Goal: Book appointment/travel/reservation

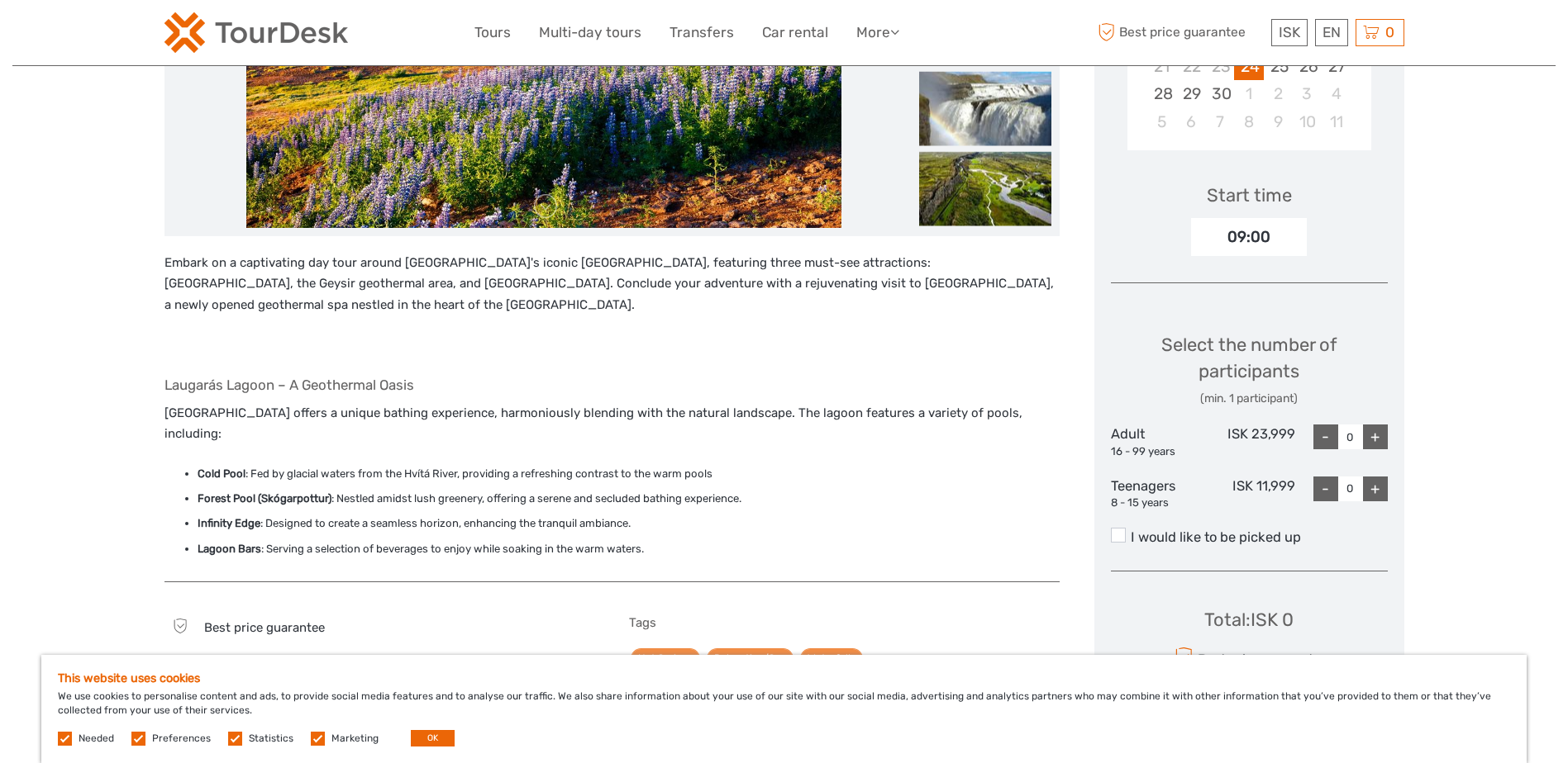
scroll to position [413, 0]
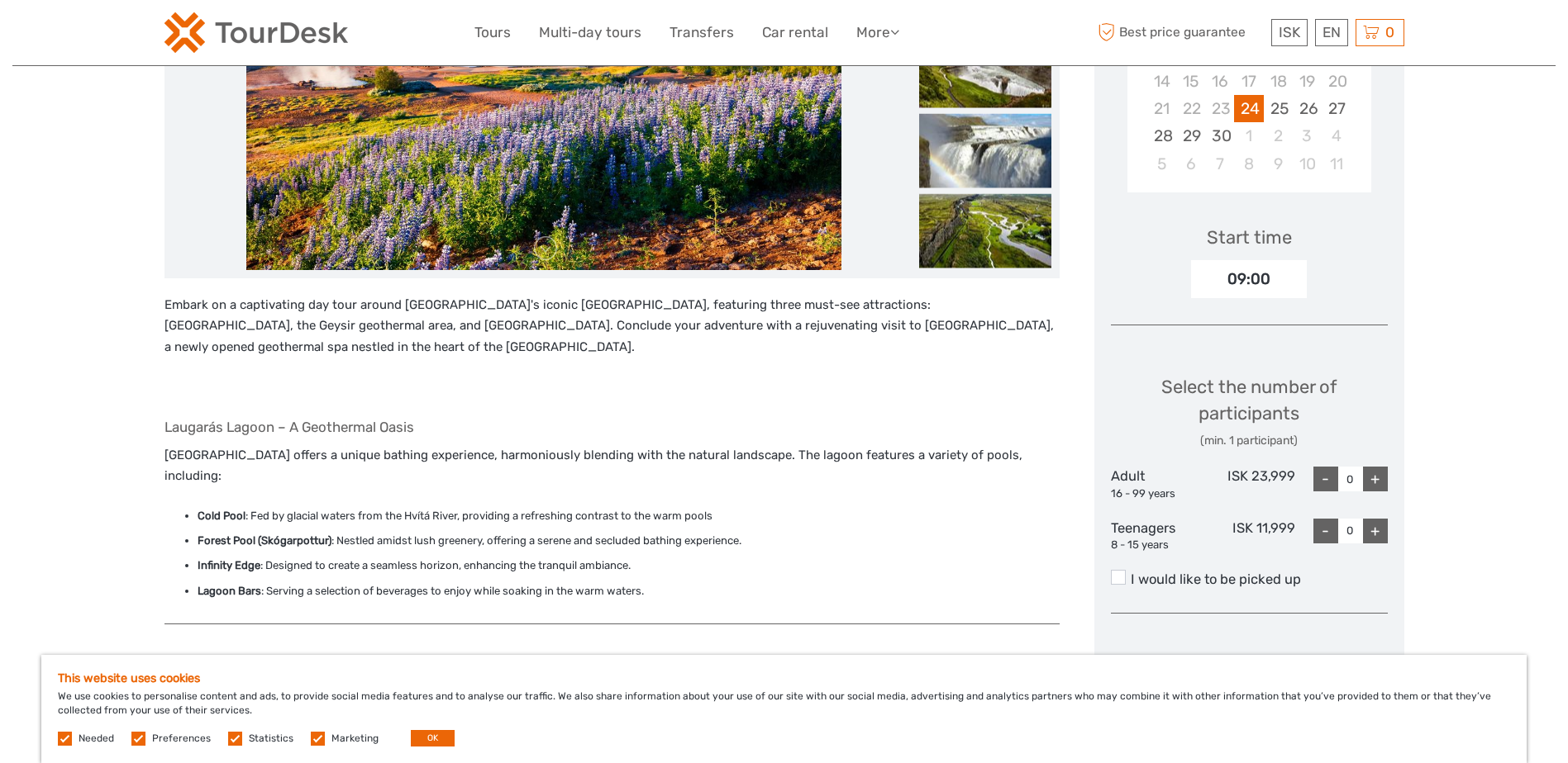
click at [1379, 468] on div "+" at bounding box center [1374, 479] width 25 height 25
type input "2"
click at [1380, 539] on div "+" at bounding box center [1374, 531] width 25 height 25
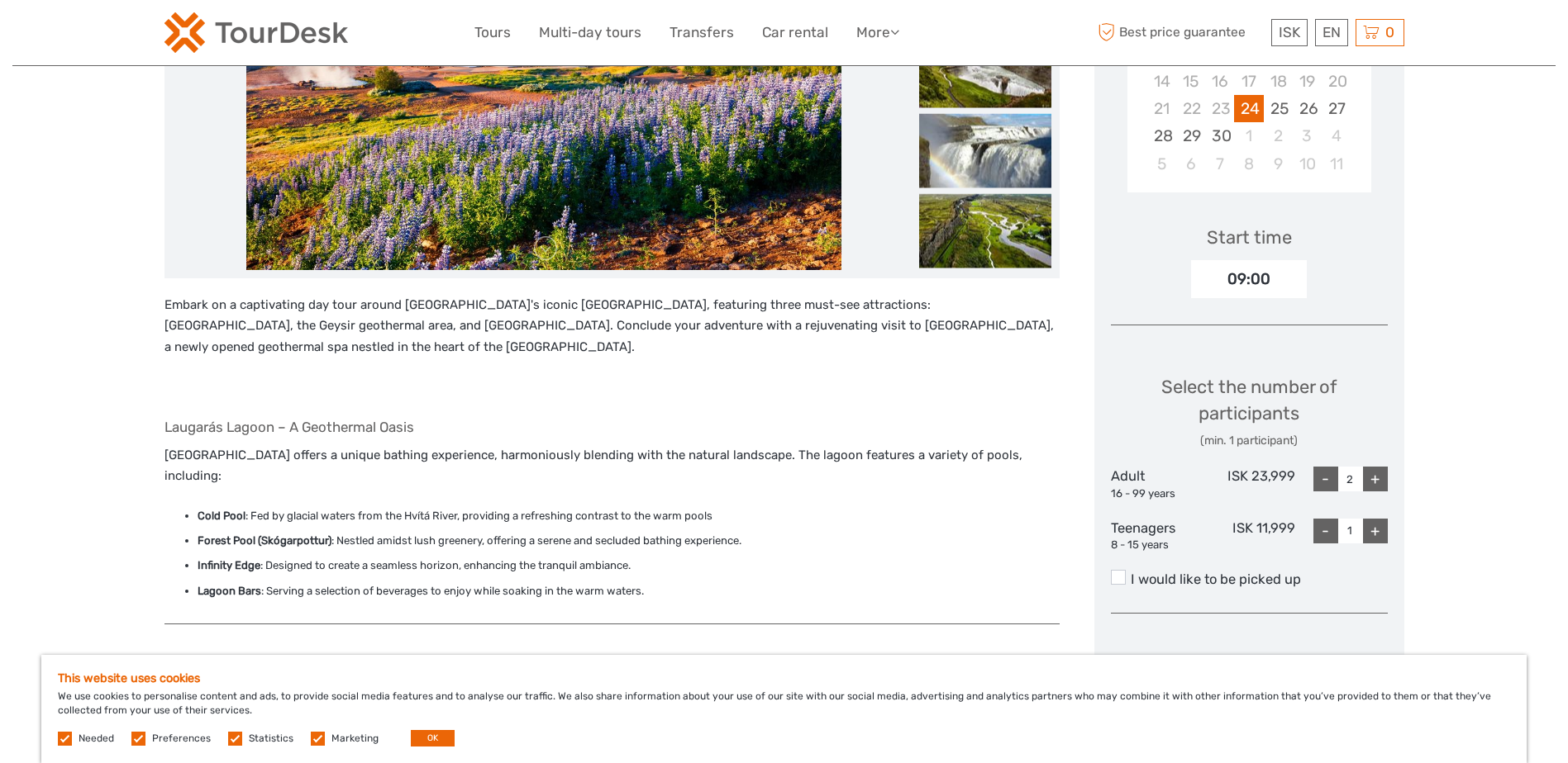
type input "2"
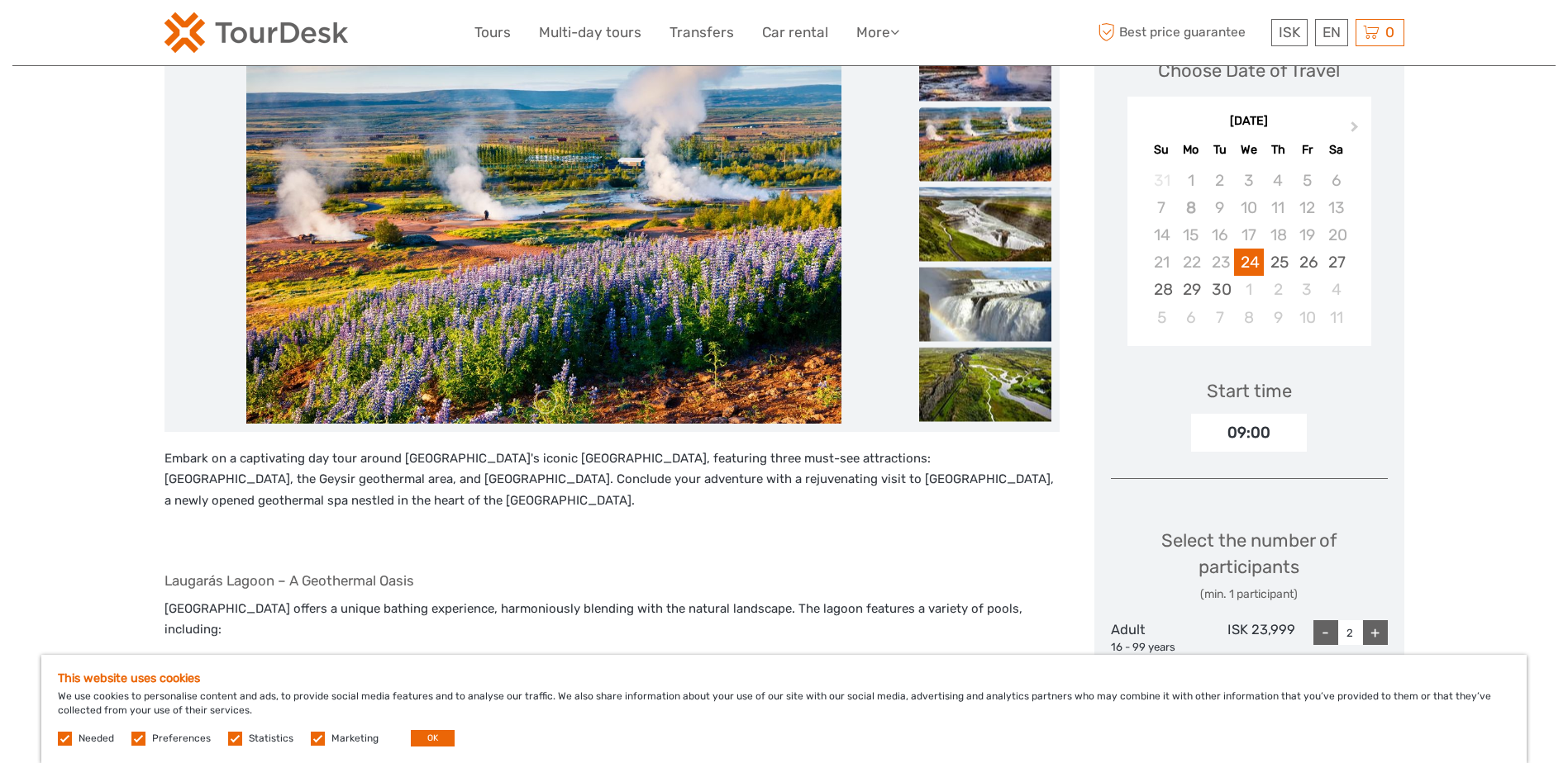
scroll to position [247, 0]
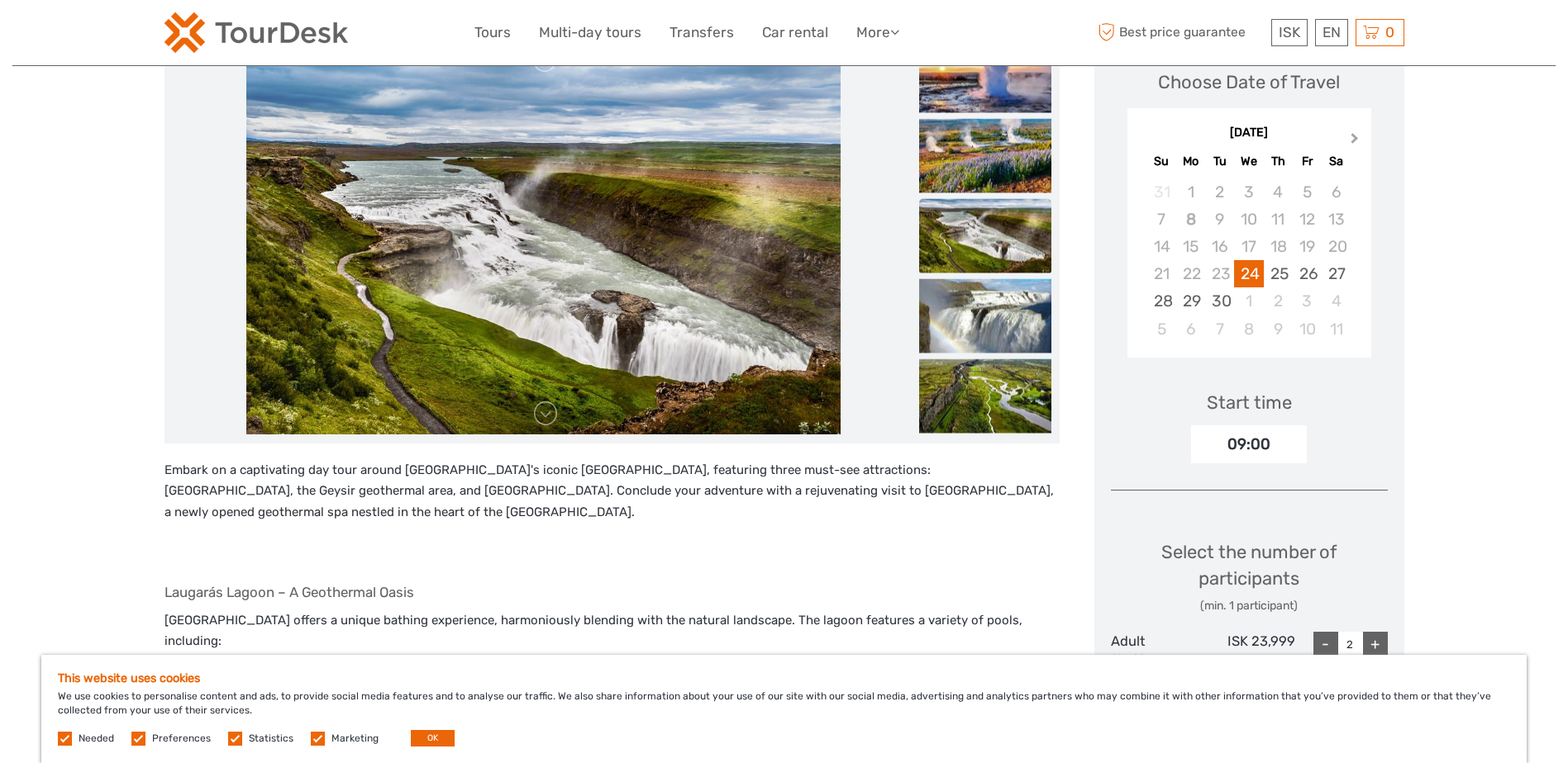
click at [1355, 134] on span "Next Month" at bounding box center [1355, 141] width 0 height 24
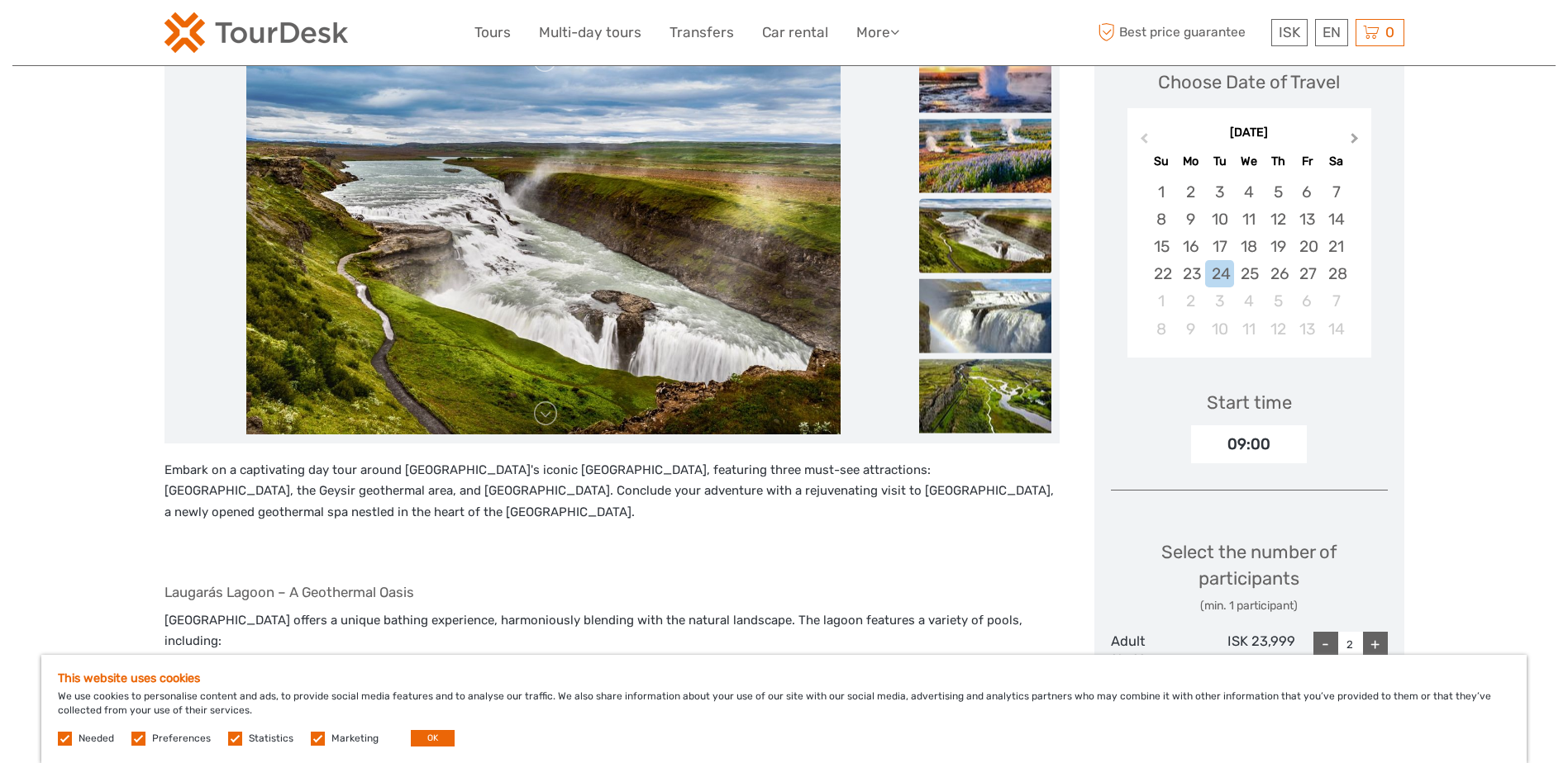
click at [1355, 134] on span "Next Month" at bounding box center [1355, 141] width 0 height 24
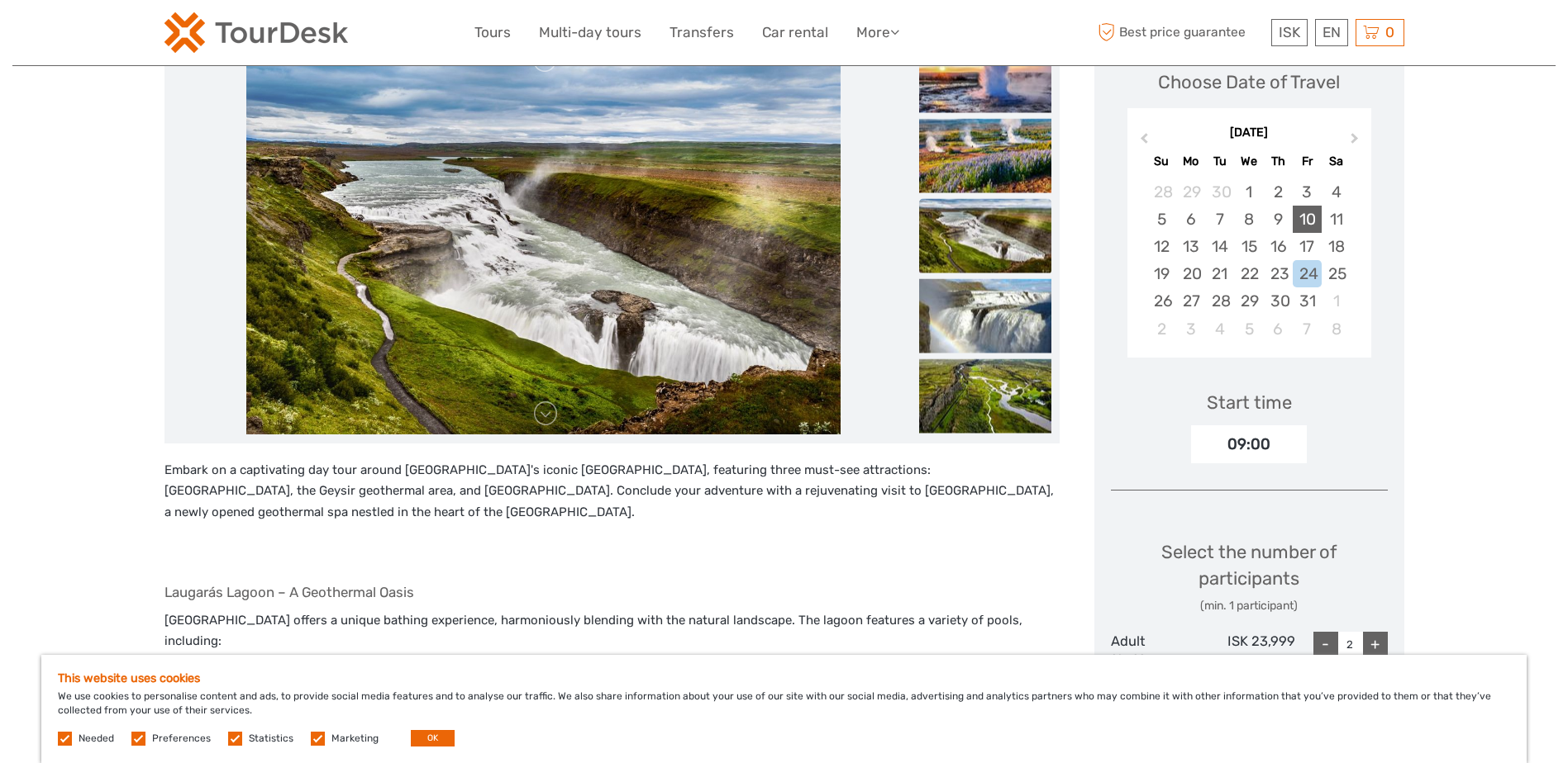
click at [1307, 216] on div "10" at bounding box center [1307, 219] width 29 height 27
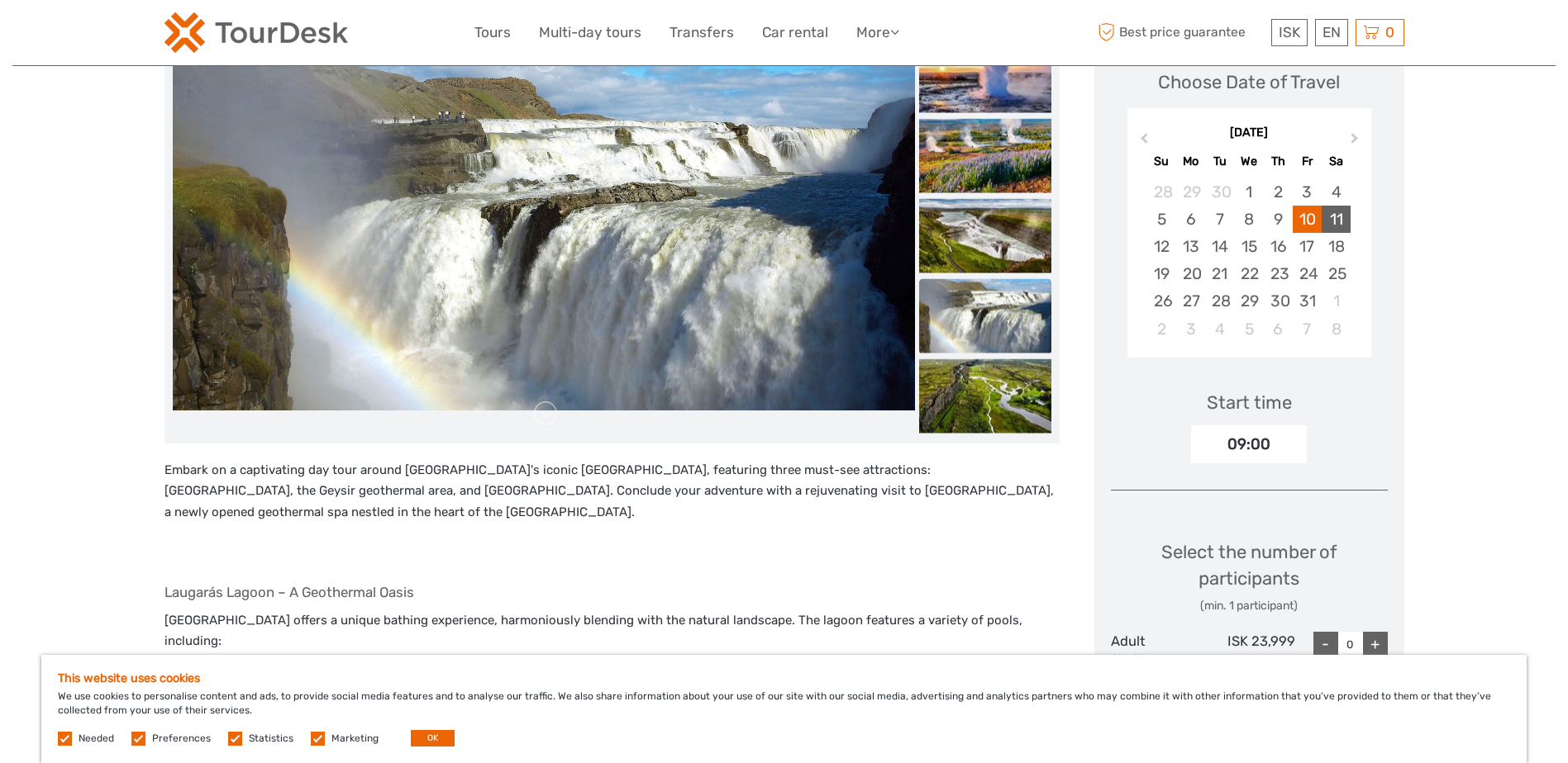
click at [1333, 223] on div "11" at bounding box center [1336, 219] width 29 height 27
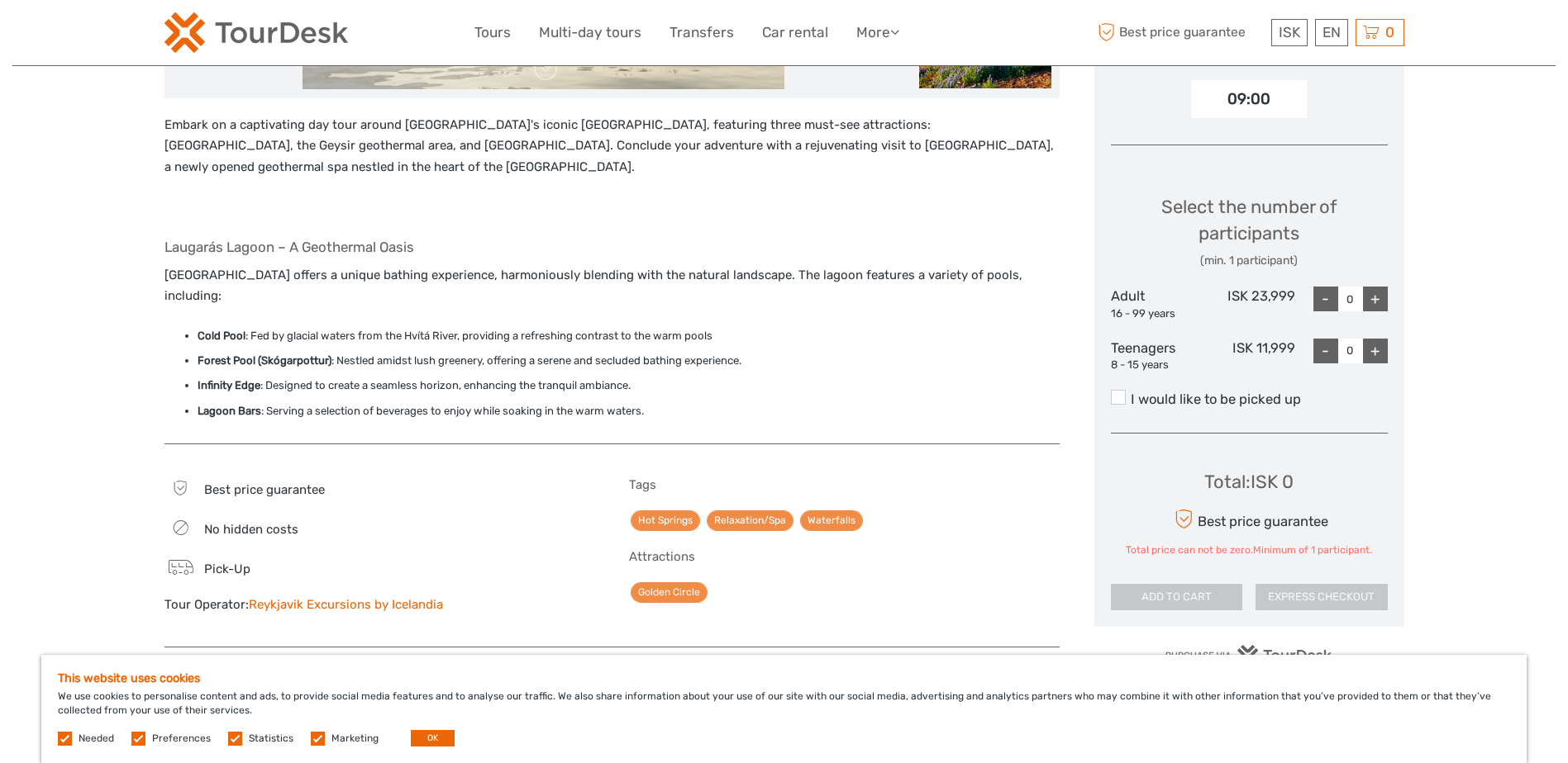
scroll to position [578, 0]
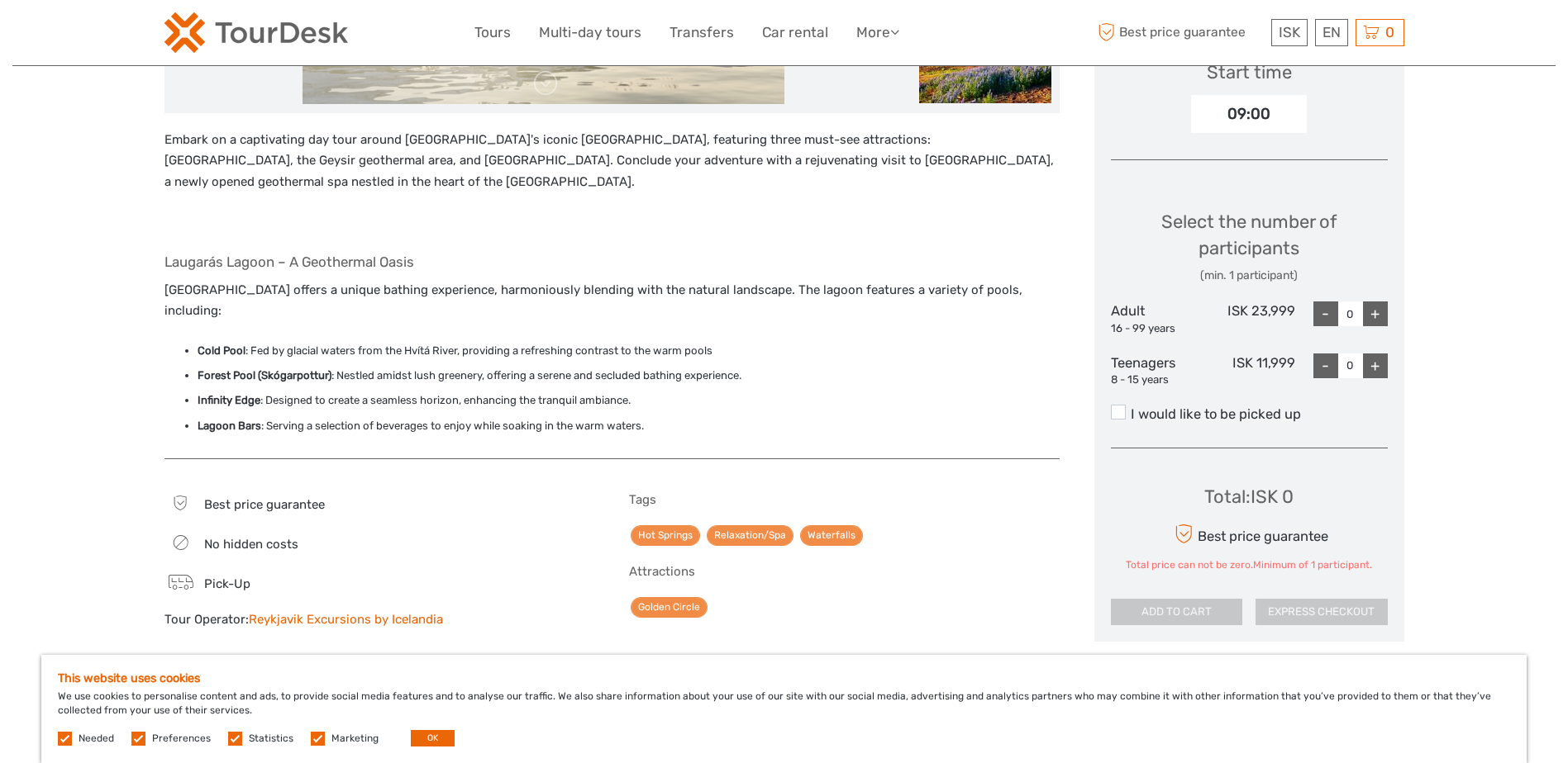
click at [1128, 417] on label "I would like to be picked up" at bounding box center [1248, 414] width 277 height 20
click at [1130, 408] on input "I would like to be picked up" at bounding box center [1130, 408] width 0 height 0
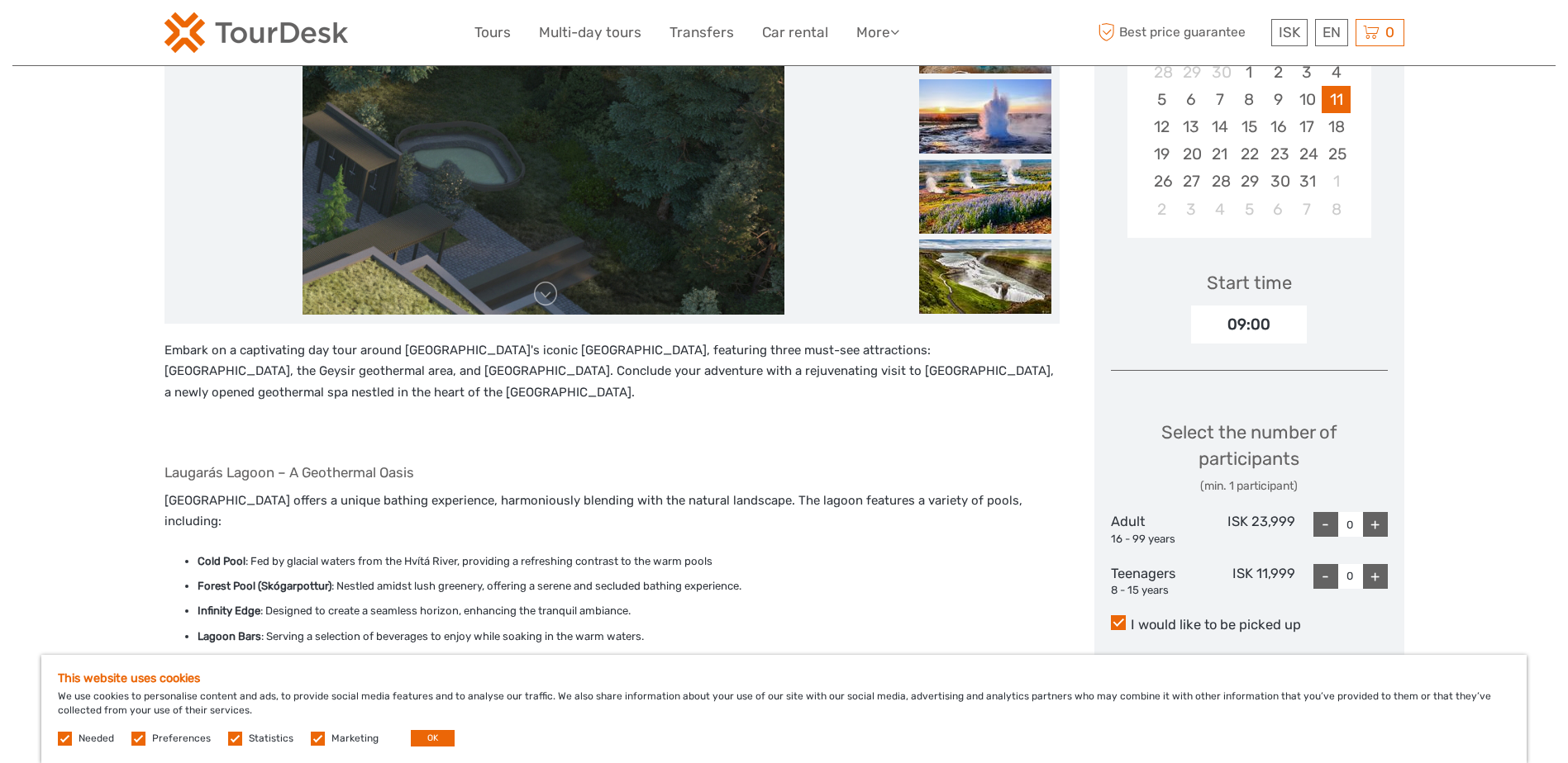
scroll to position [331, 0]
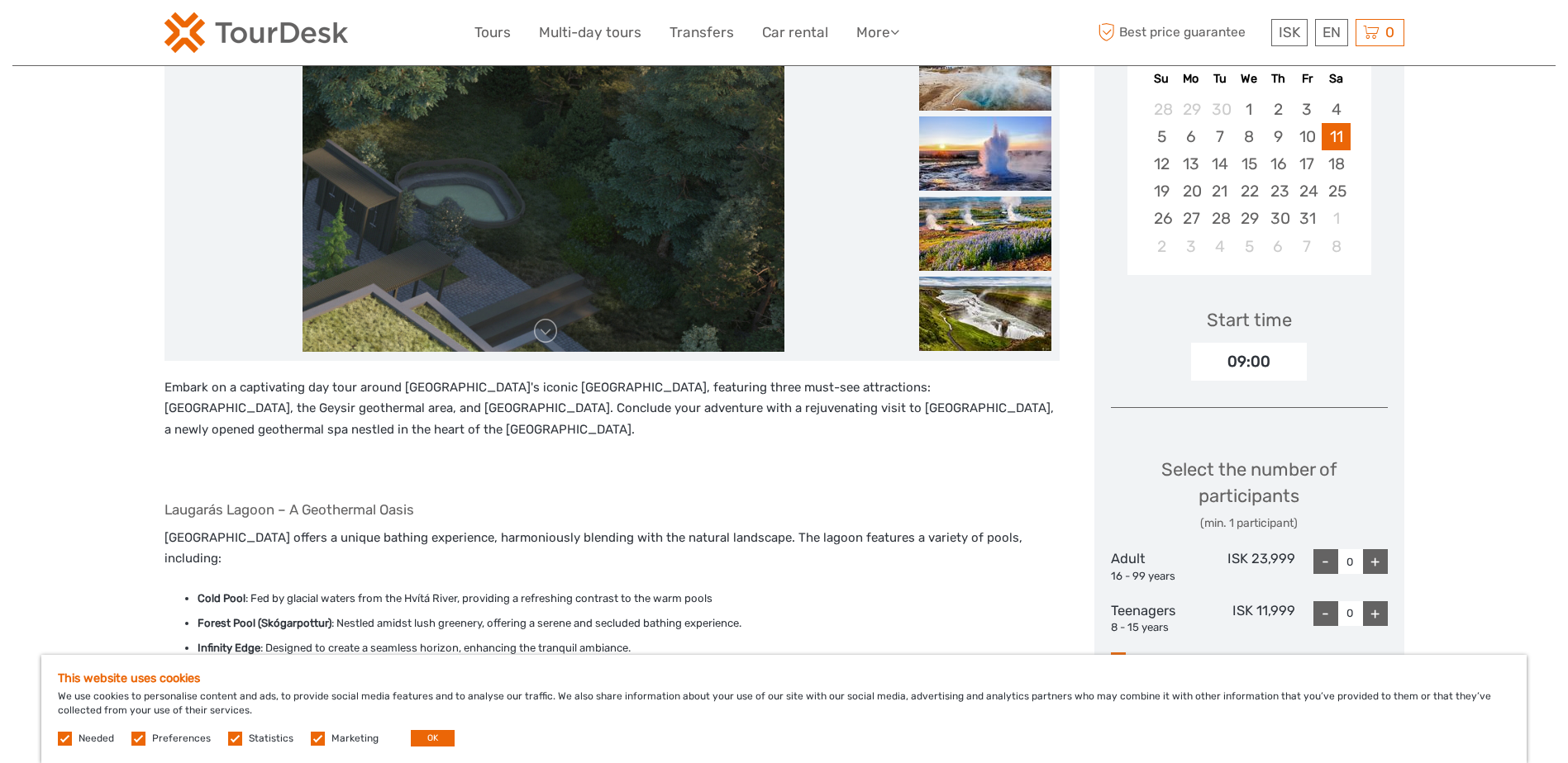
click at [1213, 356] on div "09:00" at bounding box center [1248, 361] width 116 height 38
click at [1224, 362] on div "09:00" at bounding box center [1248, 361] width 116 height 38
click at [1260, 362] on div "09:00" at bounding box center [1248, 361] width 116 height 38
click at [1260, 362] on div "09:00" at bounding box center [1248, 361] width 116 height 38
drag, startPoint x: 1260, startPoint y: 362, endPoint x: 1290, endPoint y: 362, distance: 30.0
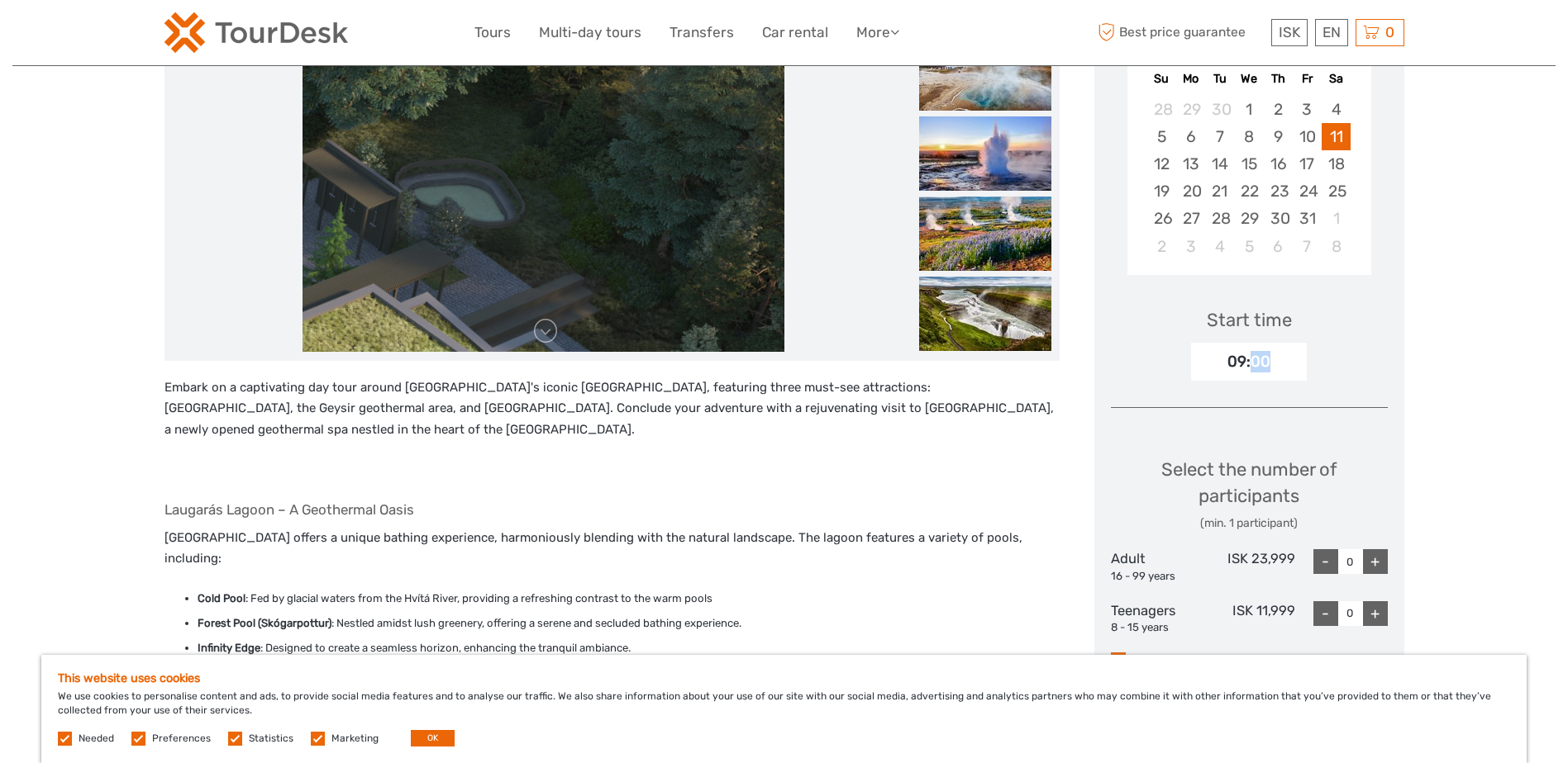
click at [1290, 362] on div "09:00" at bounding box center [1248, 361] width 116 height 38
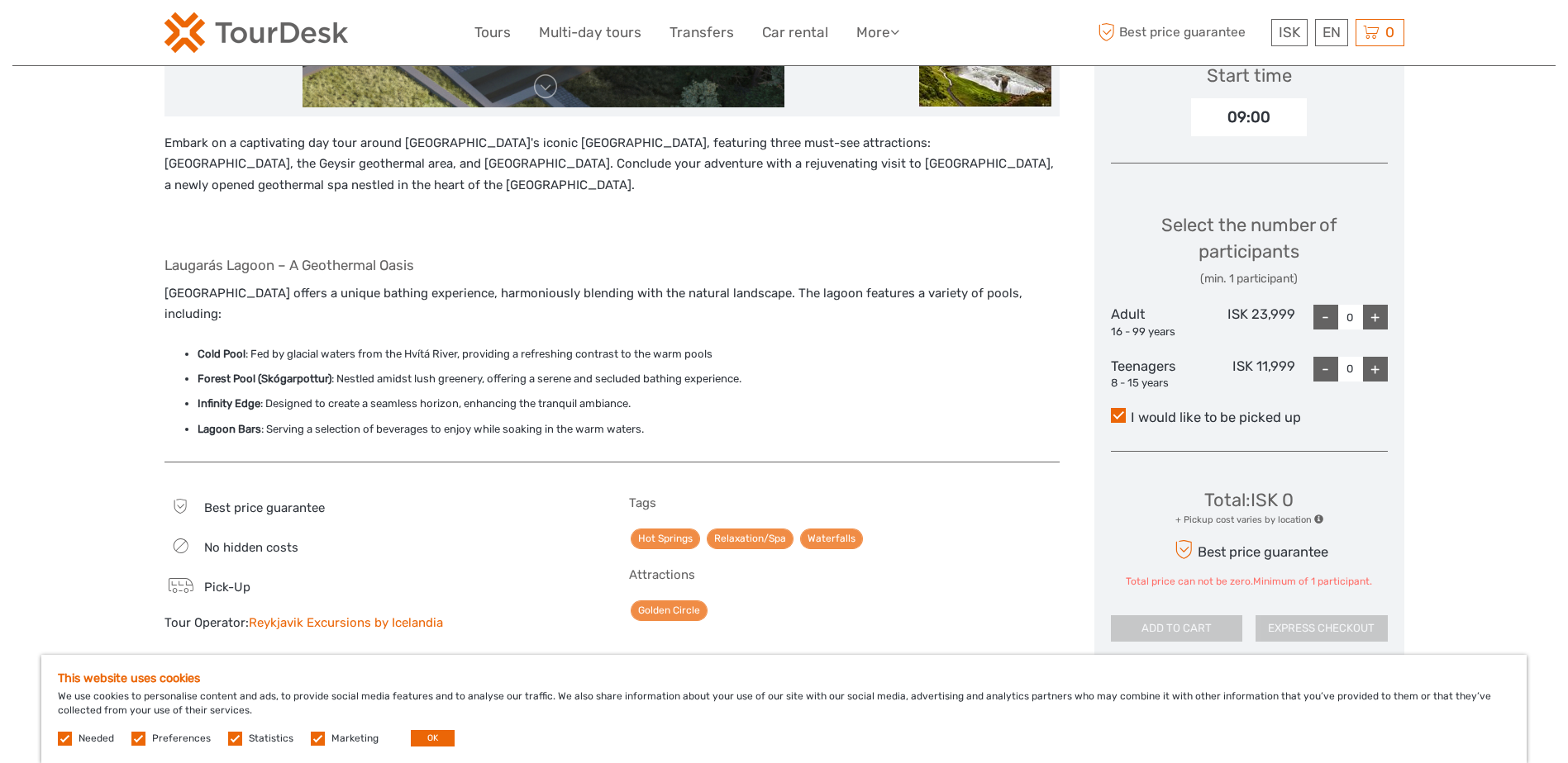
scroll to position [578, 0]
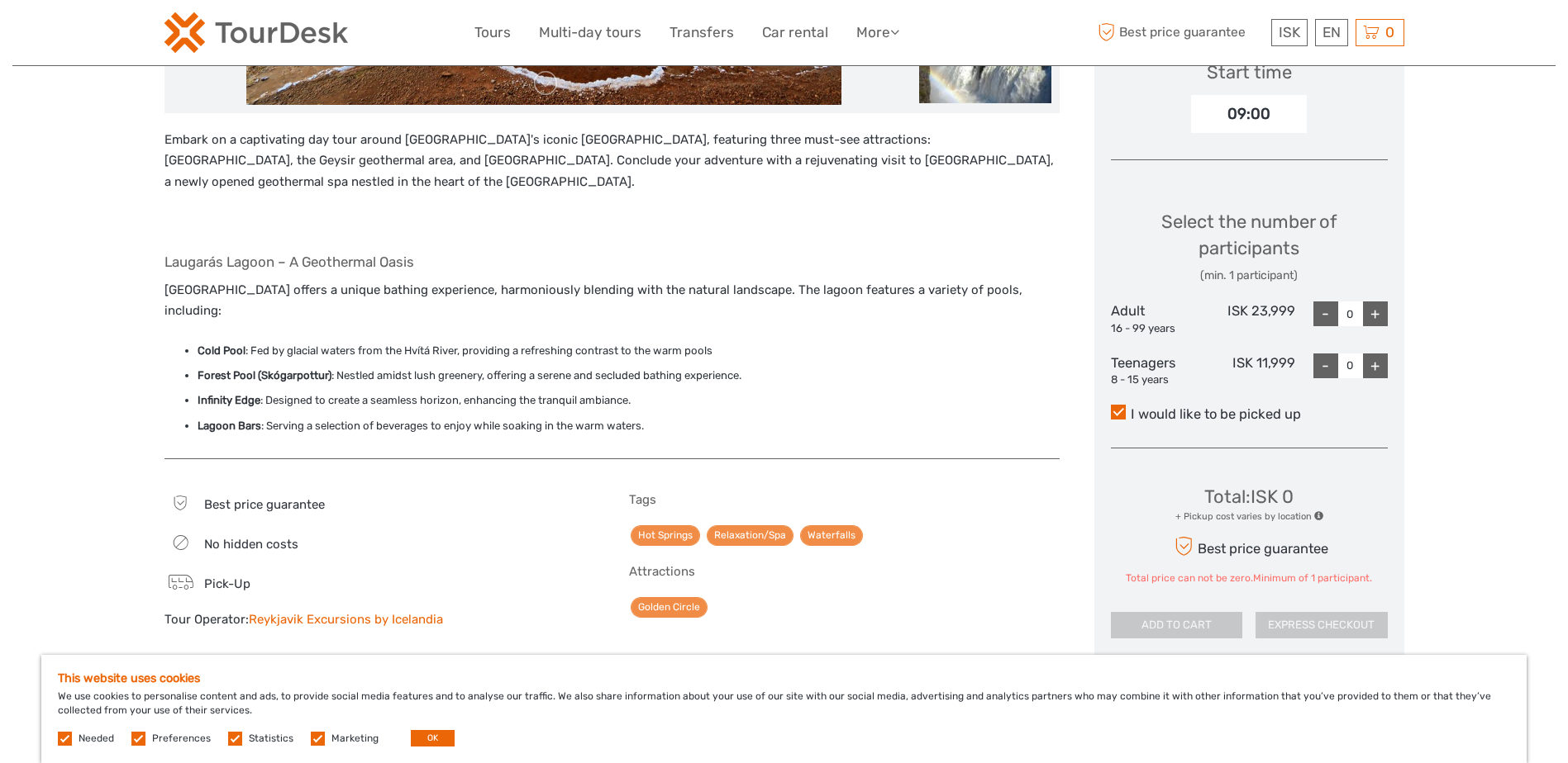
click at [1375, 307] on div "+" at bounding box center [1374, 313] width 25 height 25
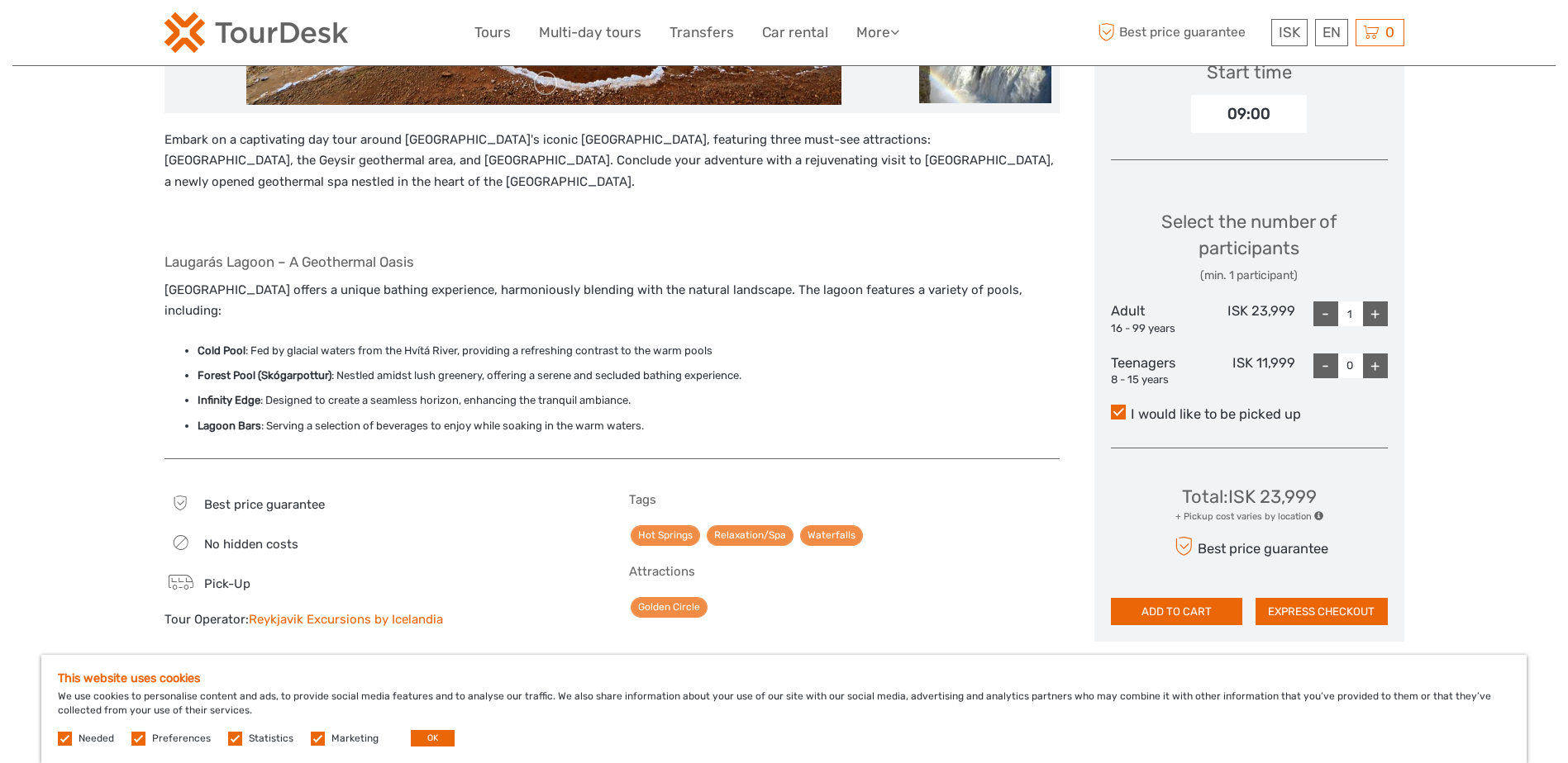
click at [1375, 307] on div "+" at bounding box center [1374, 313] width 25 height 25
type input "2"
click at [1381, 367] on div "+" at bounding box center [1374, 366] width 25 height 25
type input "2"
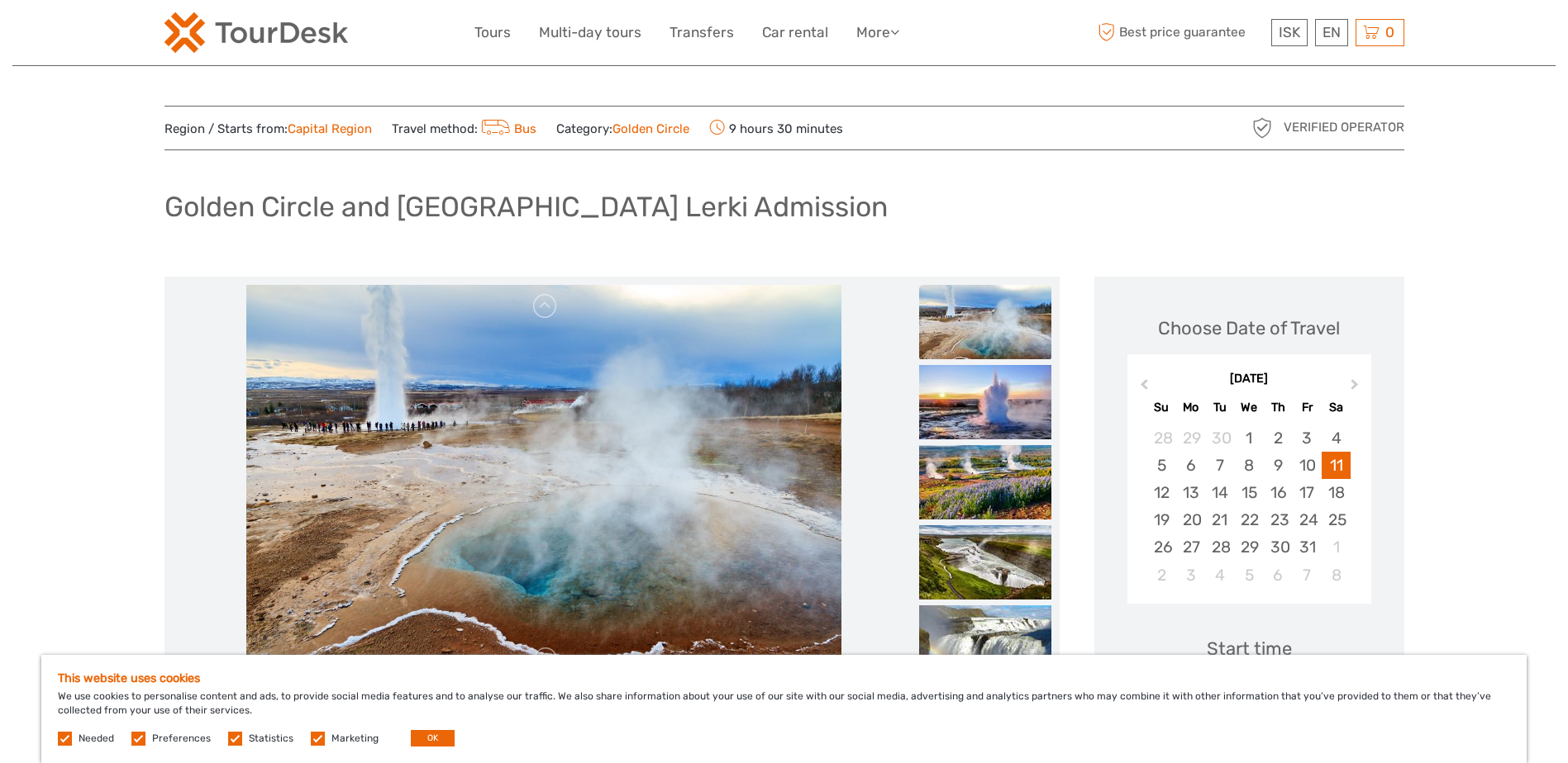
scroll to position [0, 0]
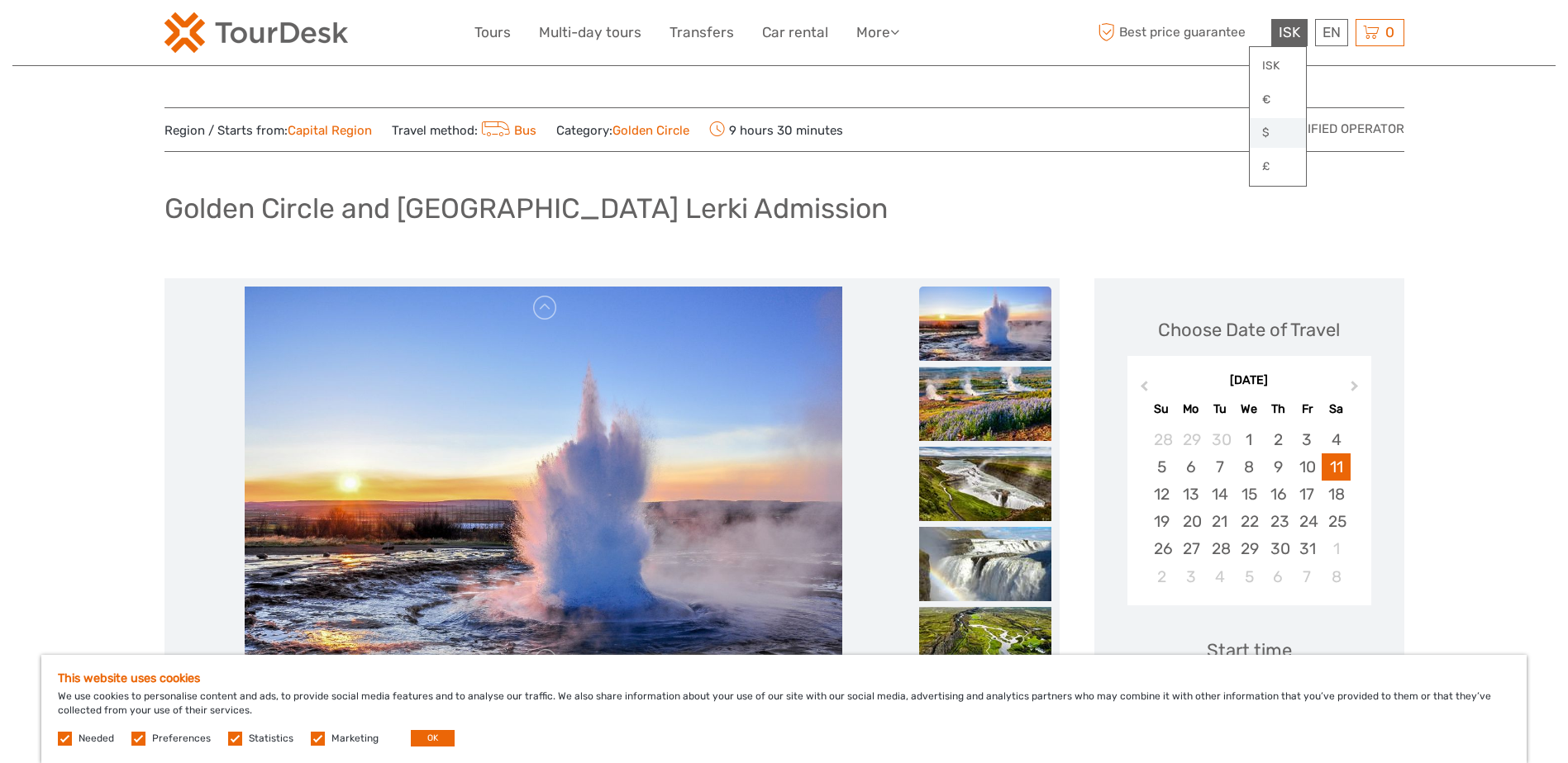
click at [1278, 136] on link "$" at bounding box center [1278, 133] width 57 height 30
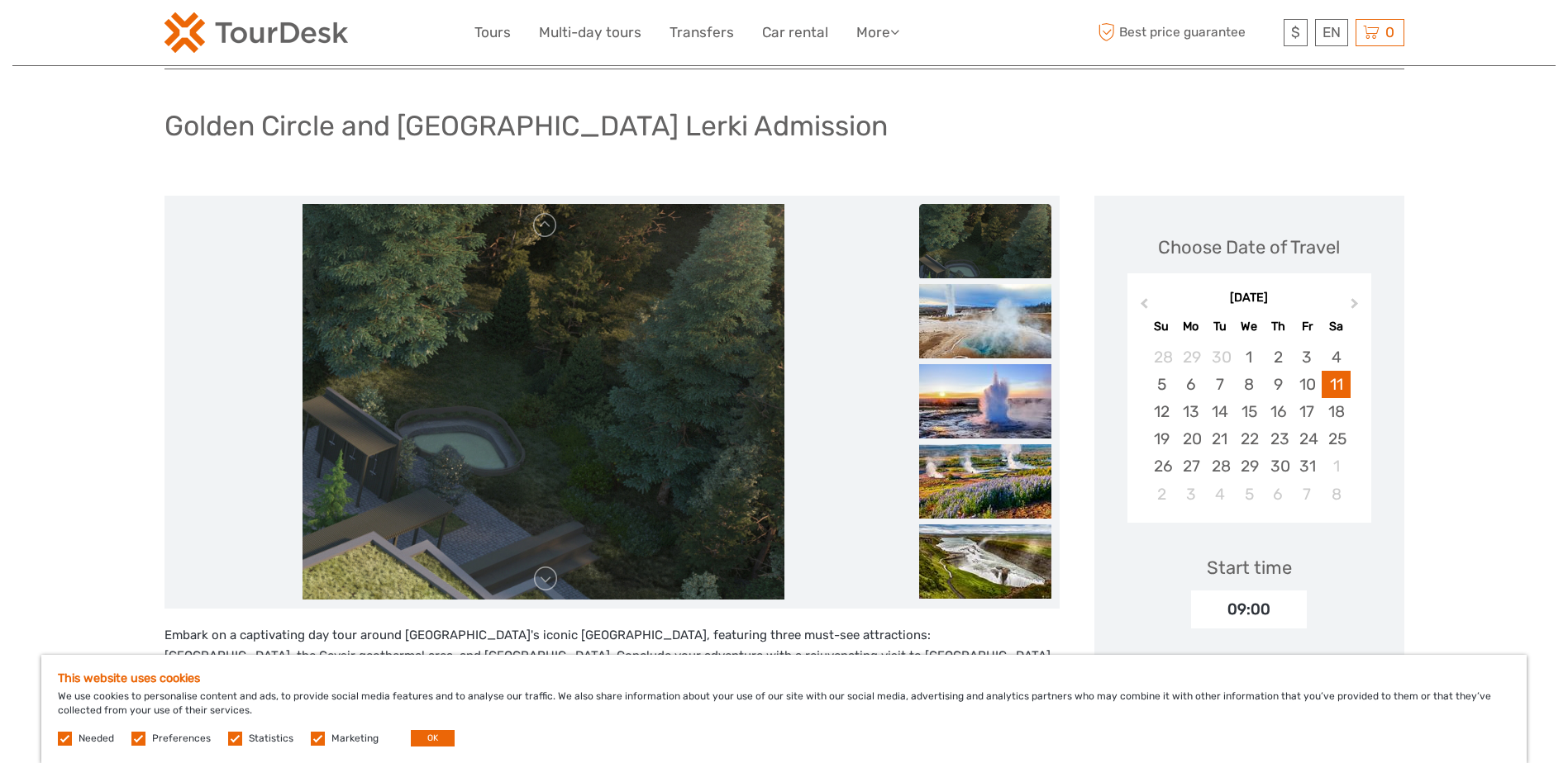
scroll to position [165, 0]
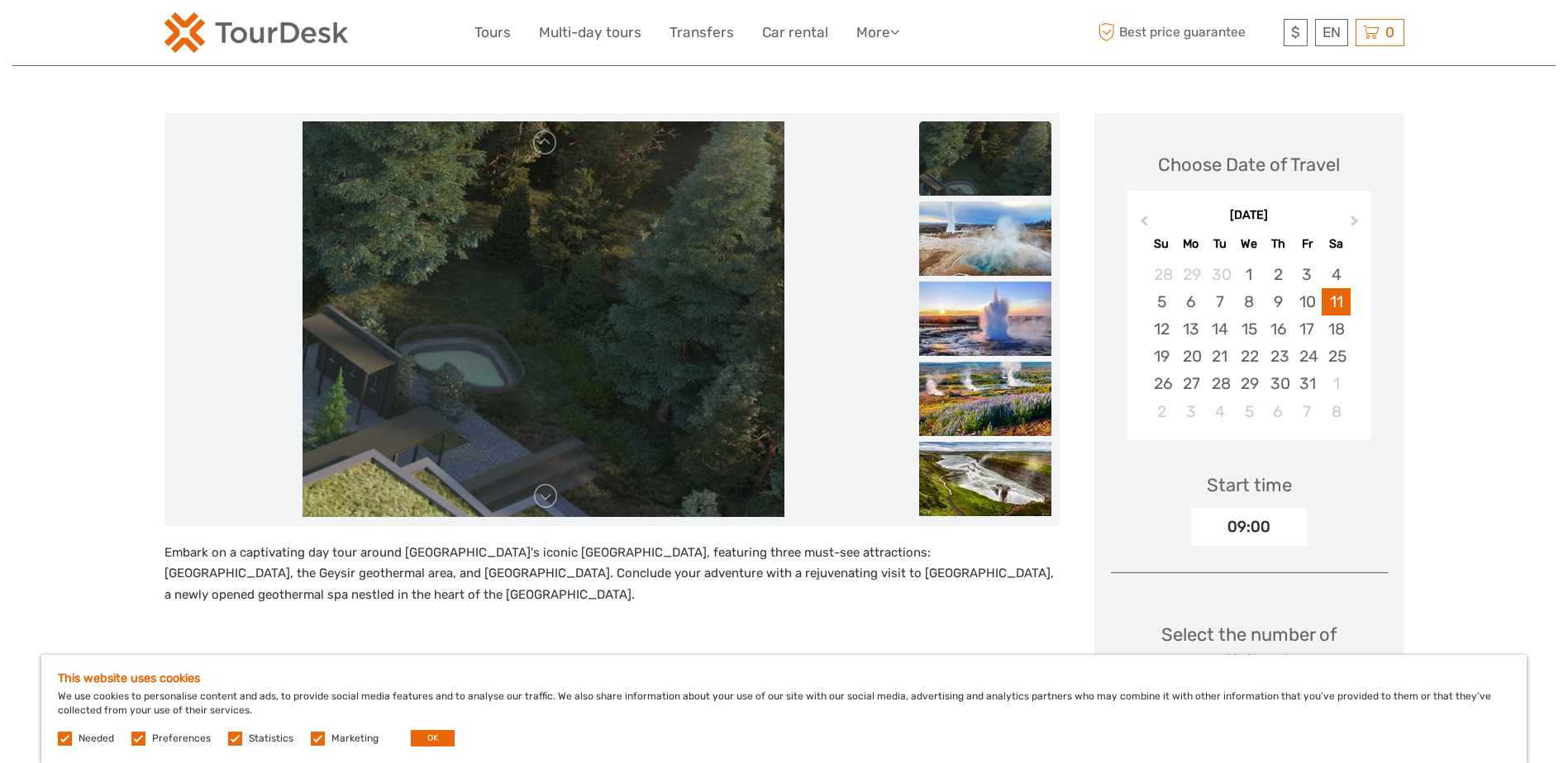
click at [634, 277] on img at bounding box center [543, 319] width 482 height 396
click at [547, 502] on link at bounding box center [545, 496] width 27 height 27
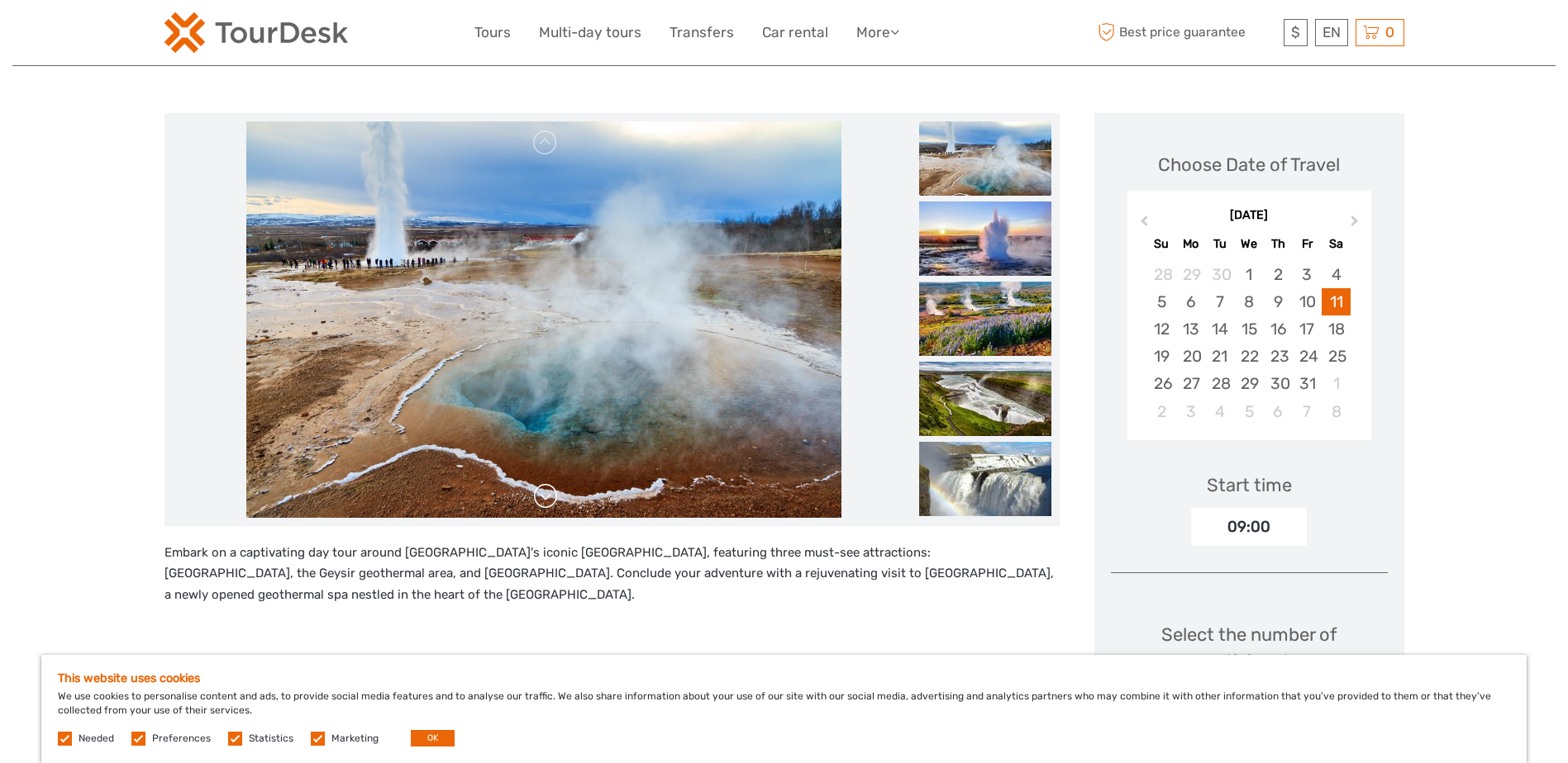
click at [547, 502] on link at bounding box center [545, 496] width 27 height 27
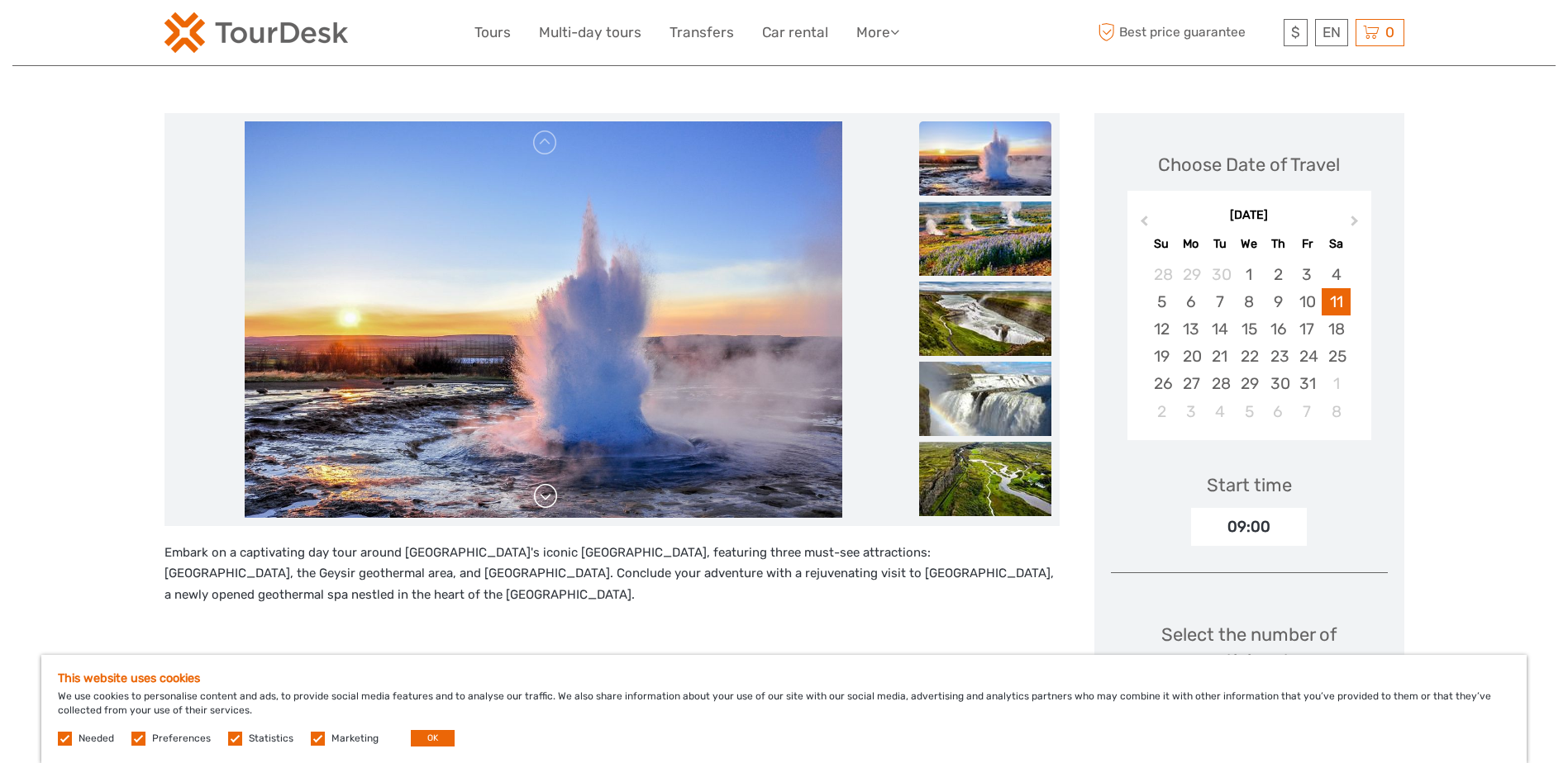
click at [547, 502] on link at bounding box center [545, 496] width 27 height 27
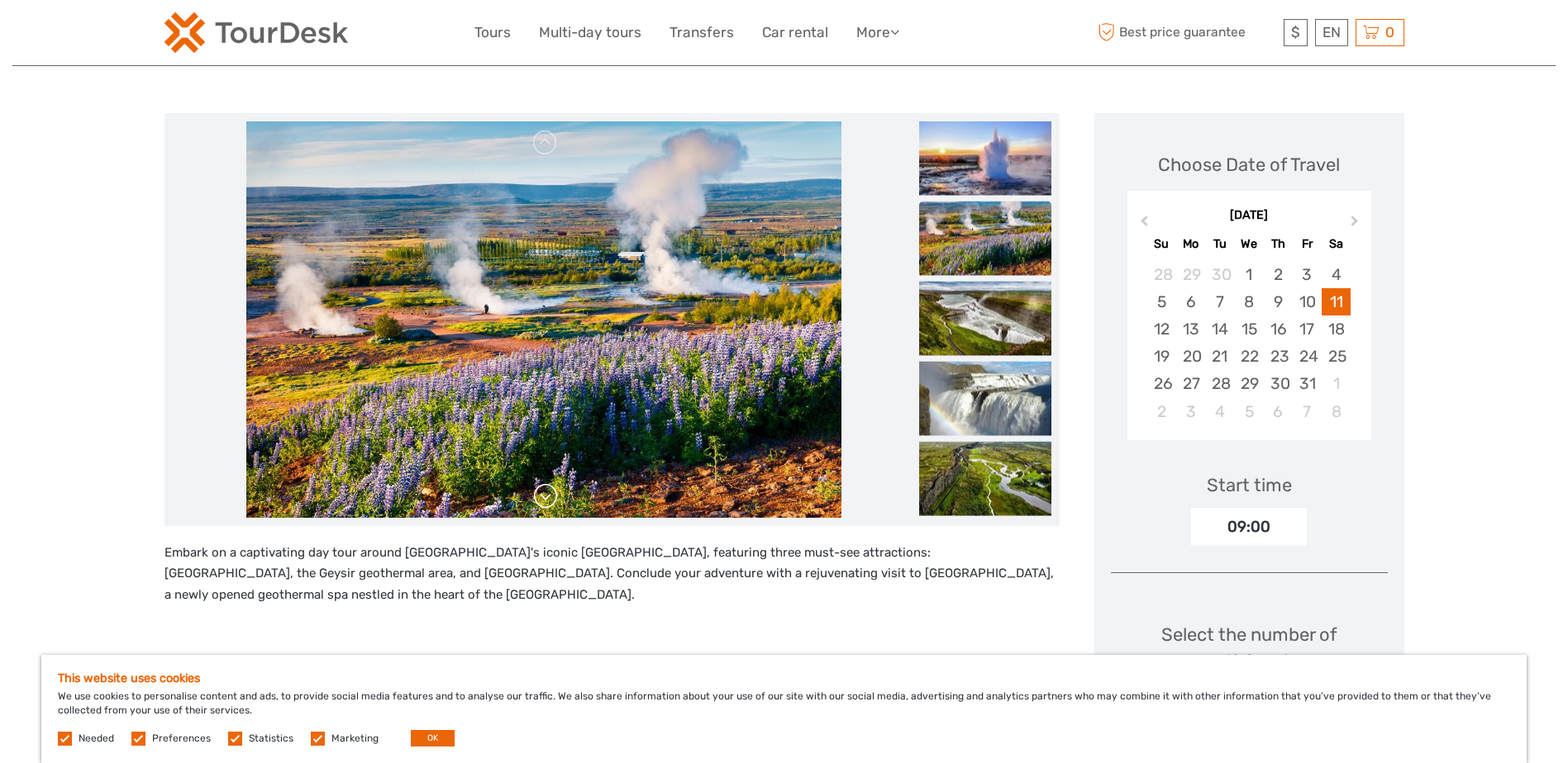
click at [547, 502] on link at bounding box center [545, 496] width 27 height 27
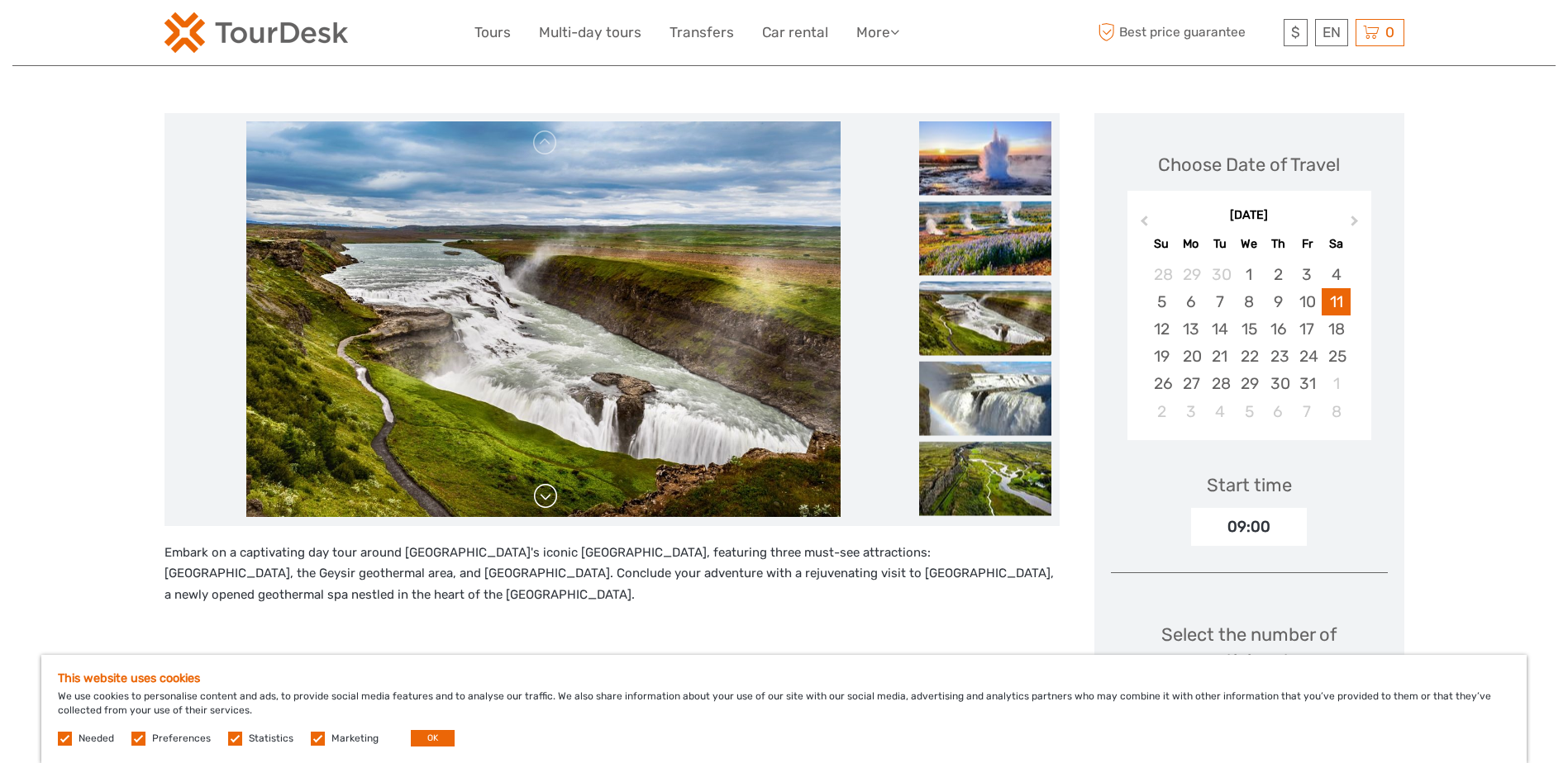
click at [547, 502] on link at bounding box center [545, 496] width 27 height 27
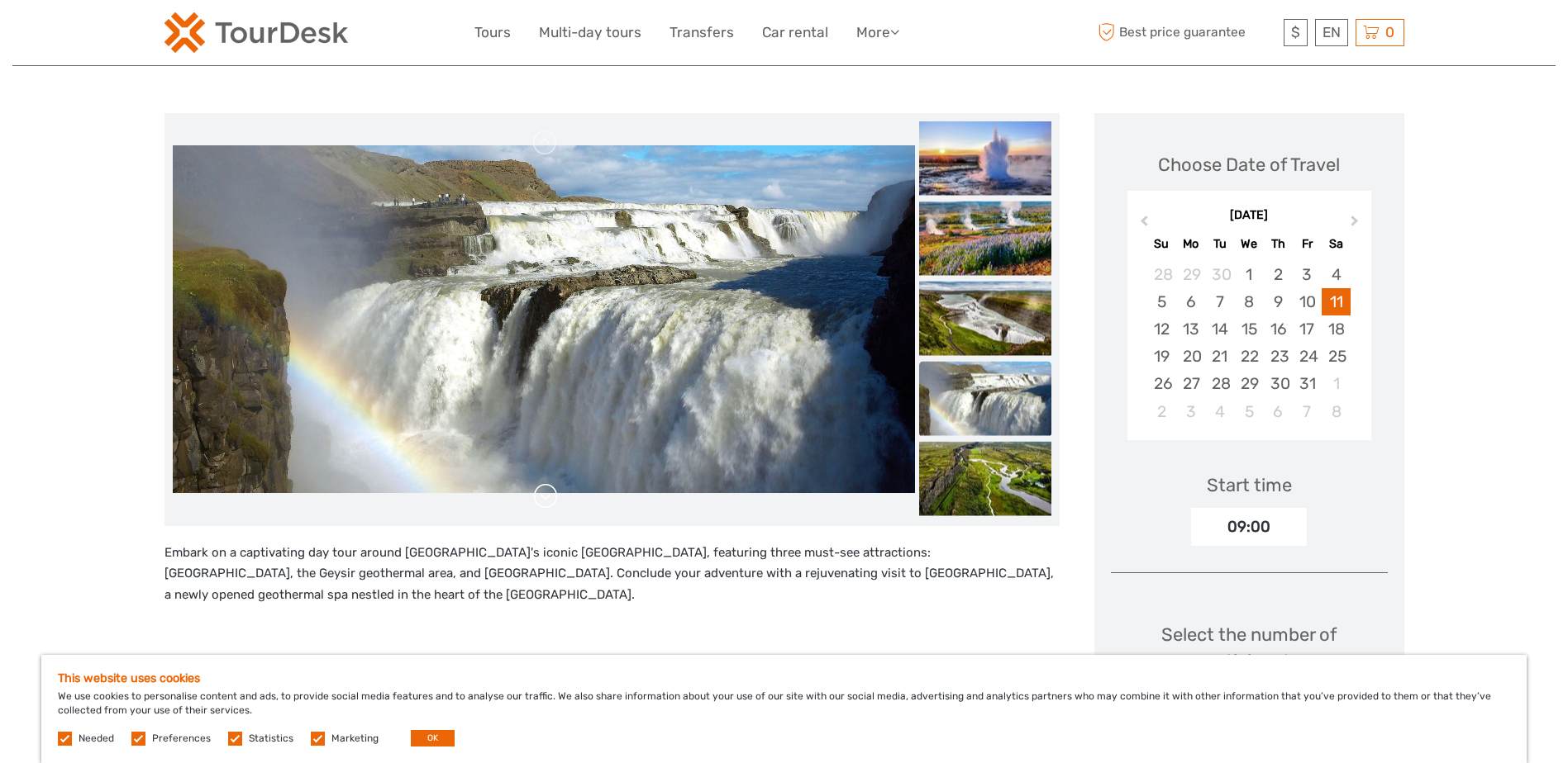
click at [547, 502] on link at bounding box center [545, 496] width 27 height 27
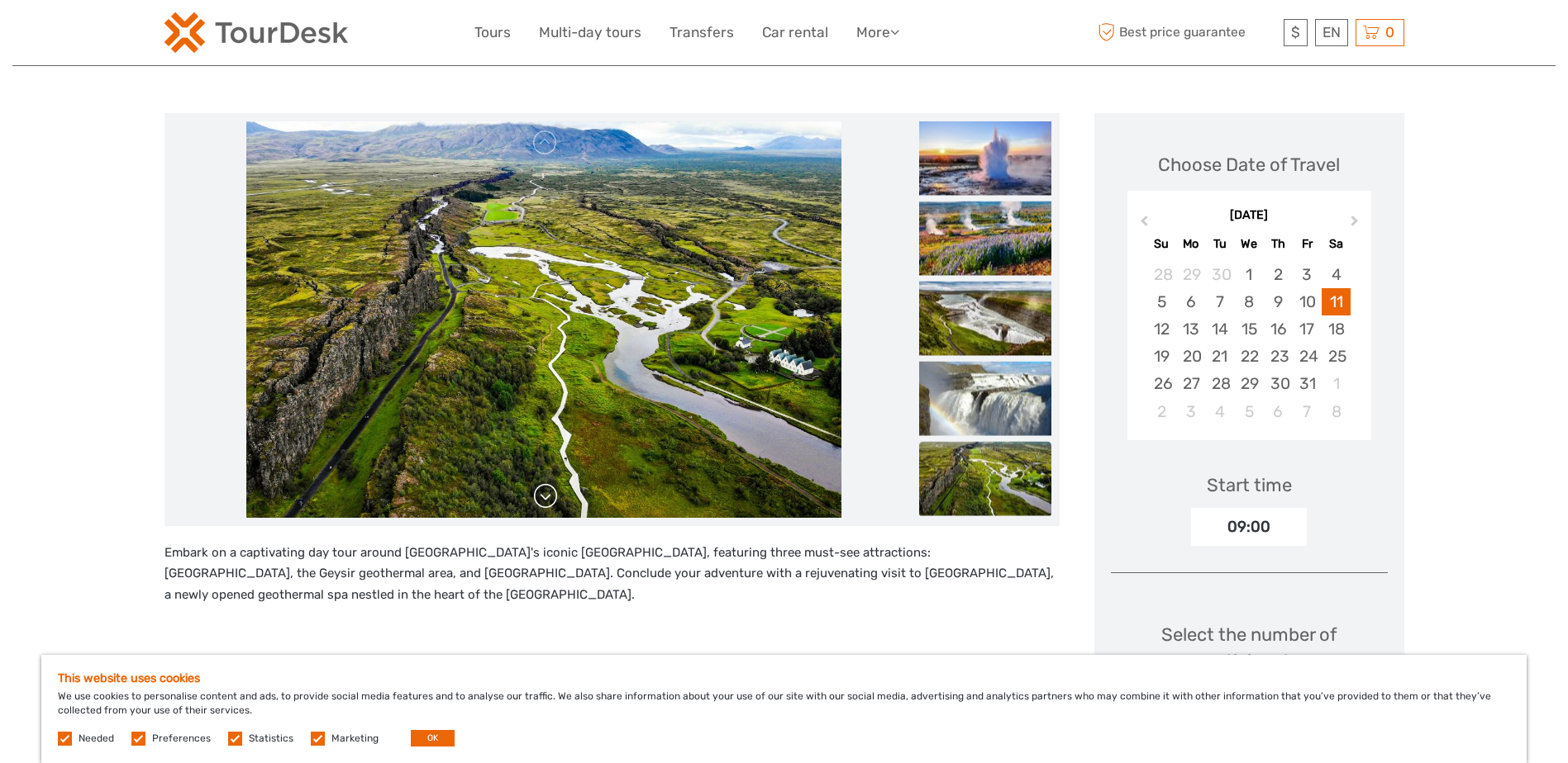
click at [547, 502] on link at bounding box center [545, 496] width 27 height 27
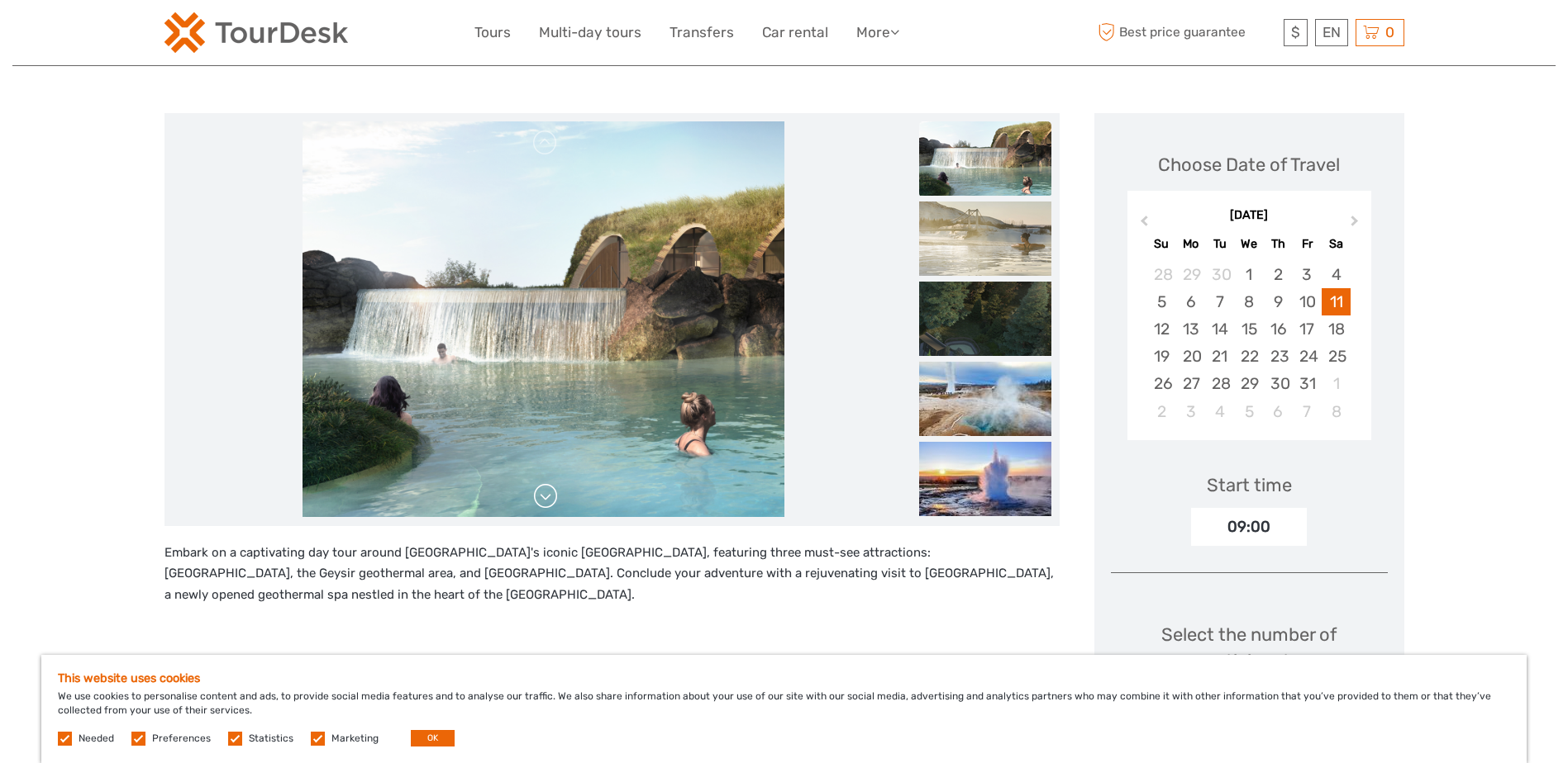
click at [547, 502] on link at bounding box center [545, 496] width 27 height 27
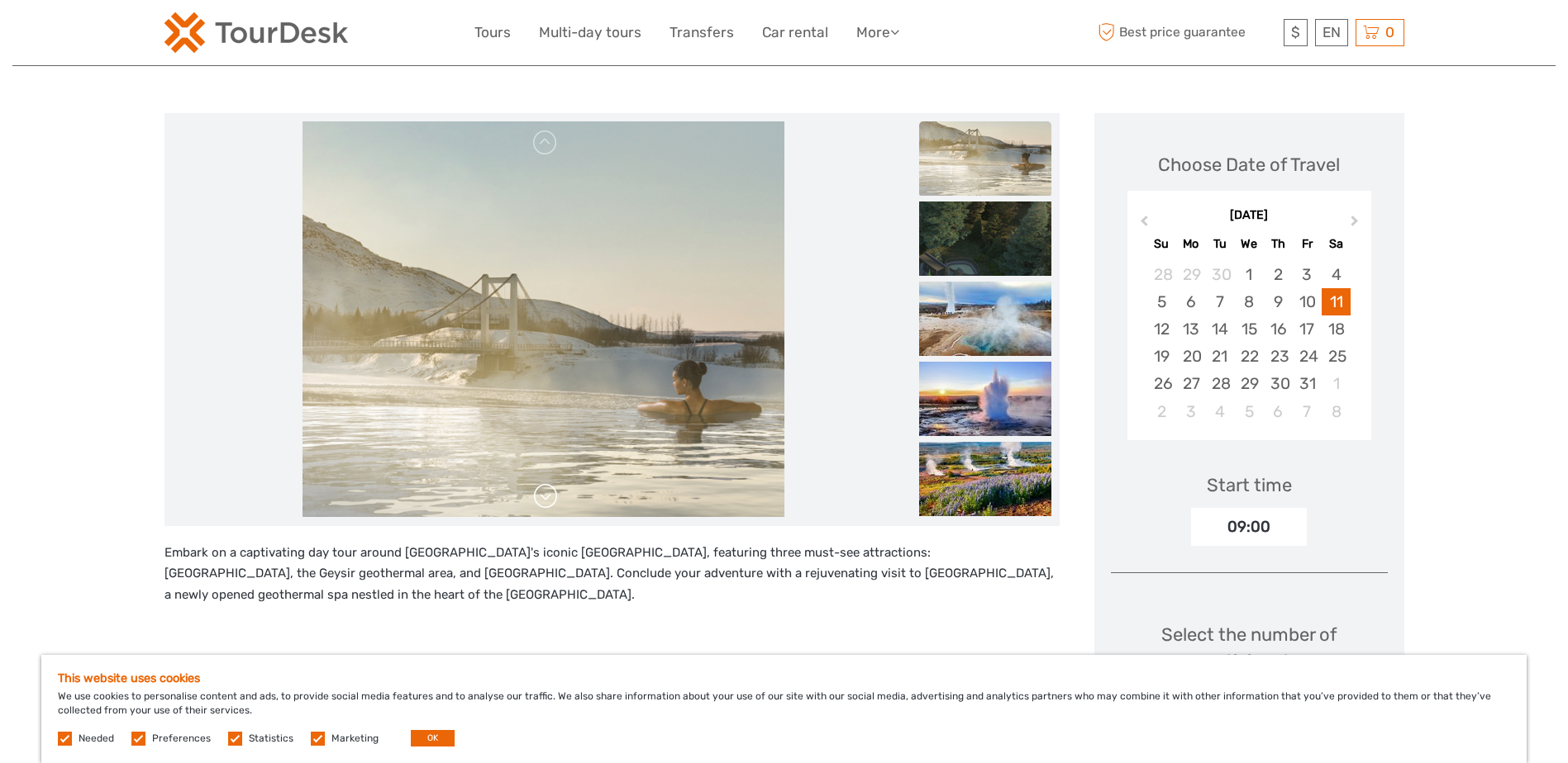
click at [547, 502] on link at bounding box center [545, 496] width 27 height 27
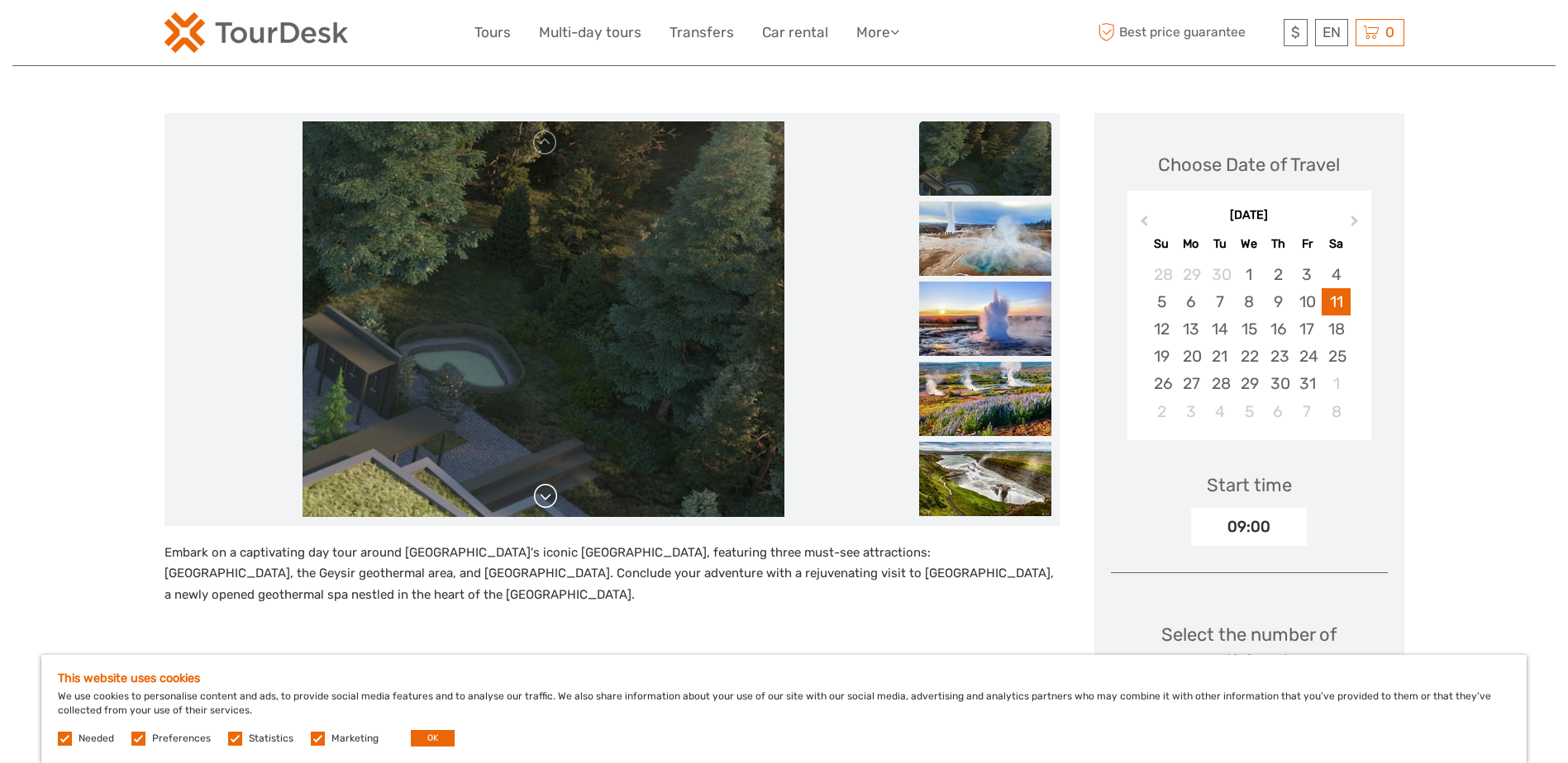
click at [547, 502] on link at bounding box center [545, 496] width 27 height 27
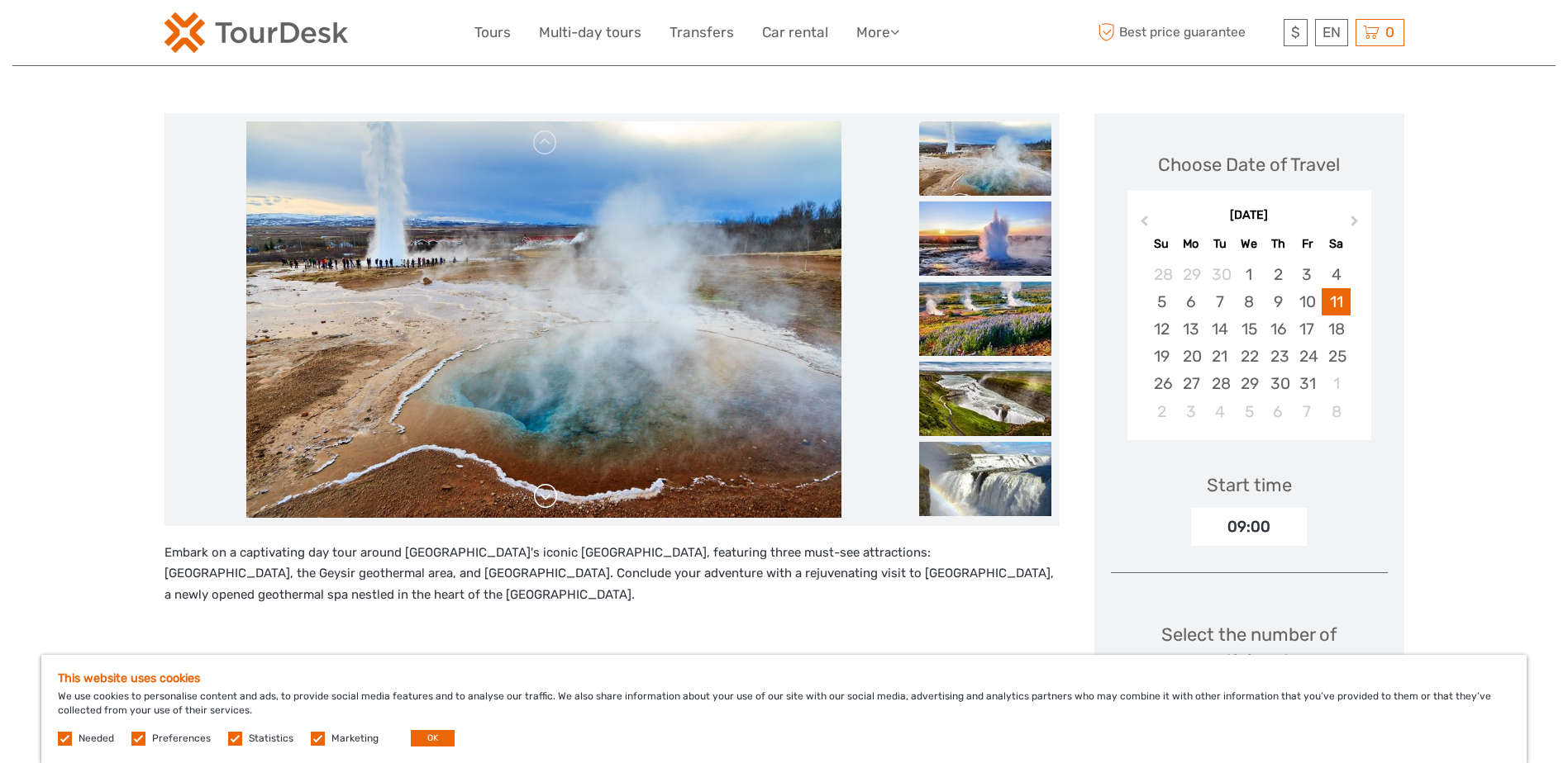
click at [547, 502] on link at bounding box center [545, 496] width 27 height 27
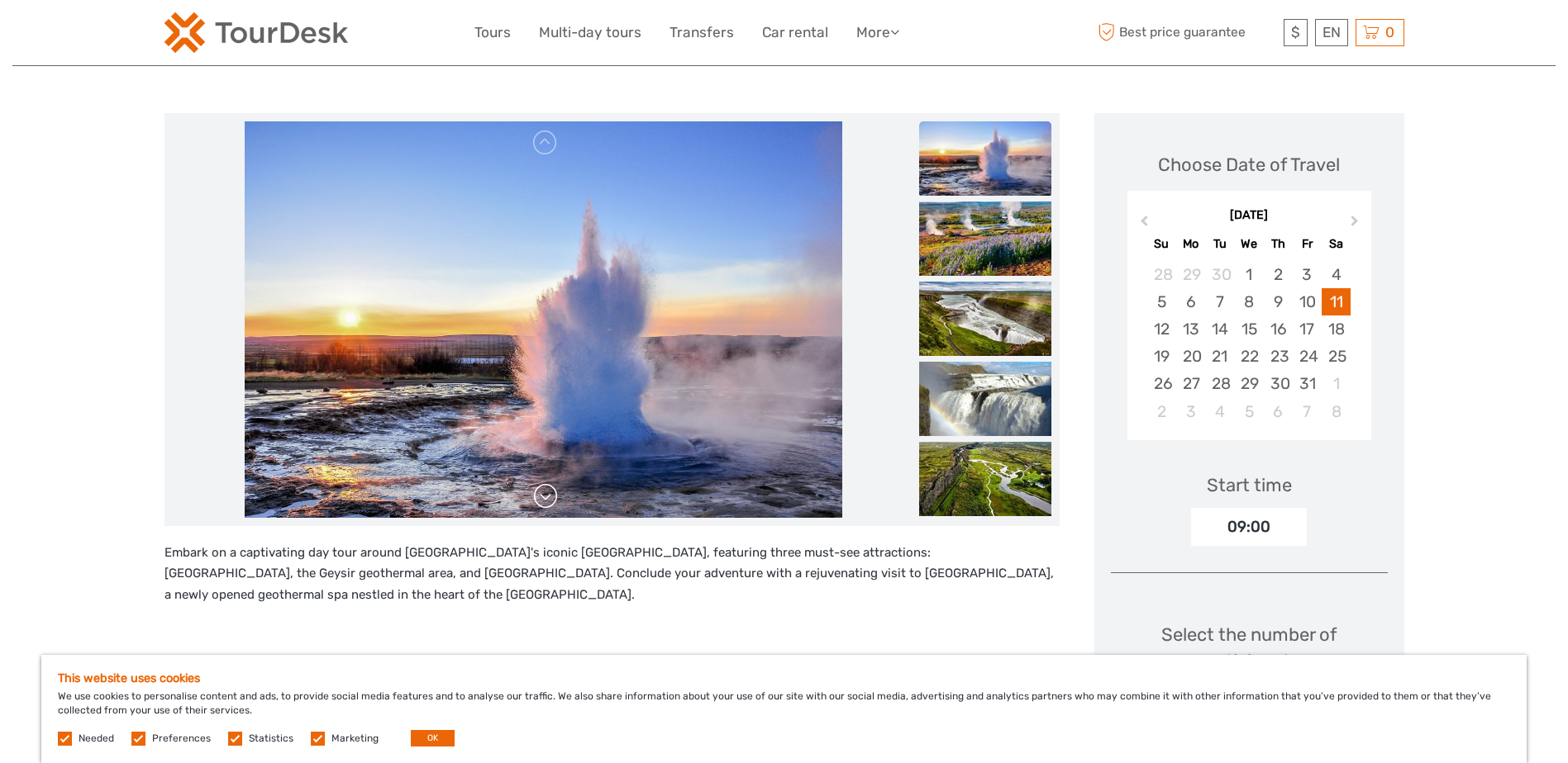
click at [547, 502] on link at bounding box center [545, 496] width 27 height 27
